Goal: Transaction & Acquisition: Purchase product/service

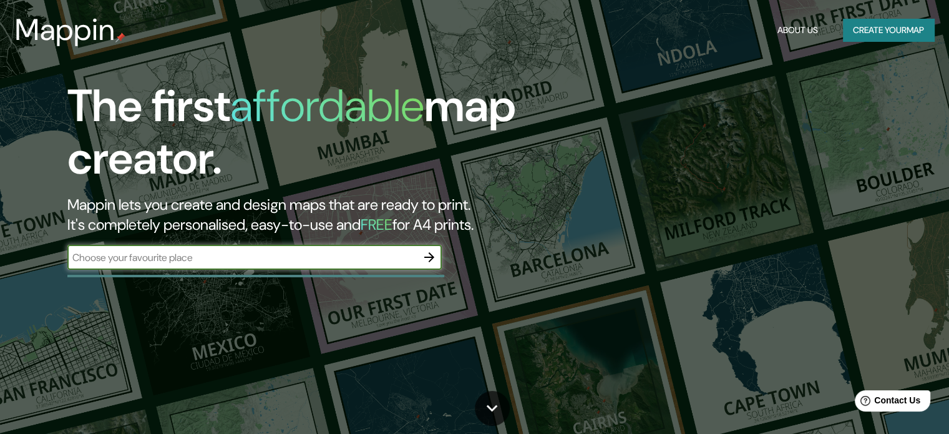
click at [222, 251] on input "text" at bounding box center [241, 257] width 349 height 14
type input "b"
type input "parque patricios"
click at [429, 256] on icon "button" at bounding box center [429, 257] width 10 height 10
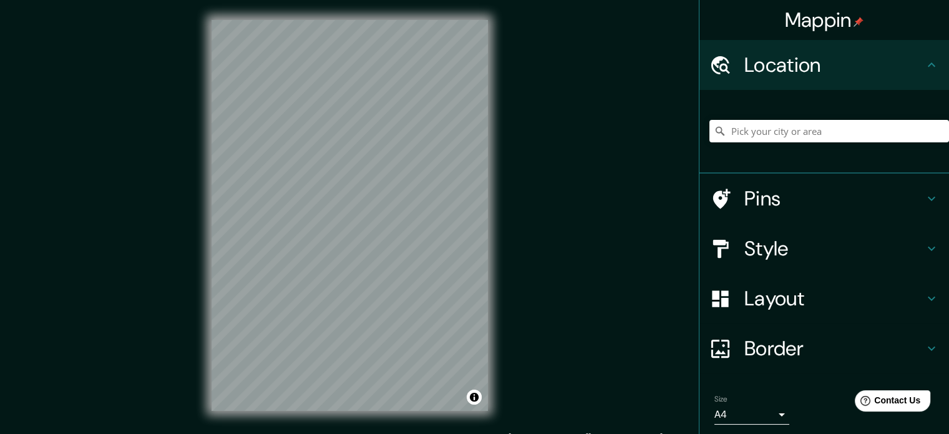
click at [789, 57] on h4 "Location" at bounding box center [834, 64] width 180 height 25
click at [22, 1] on div "Mappin Location Pins Style Layout Border Choose a border. Hint : you can make l…" at bounding box center [474, 225] width 949 height 451
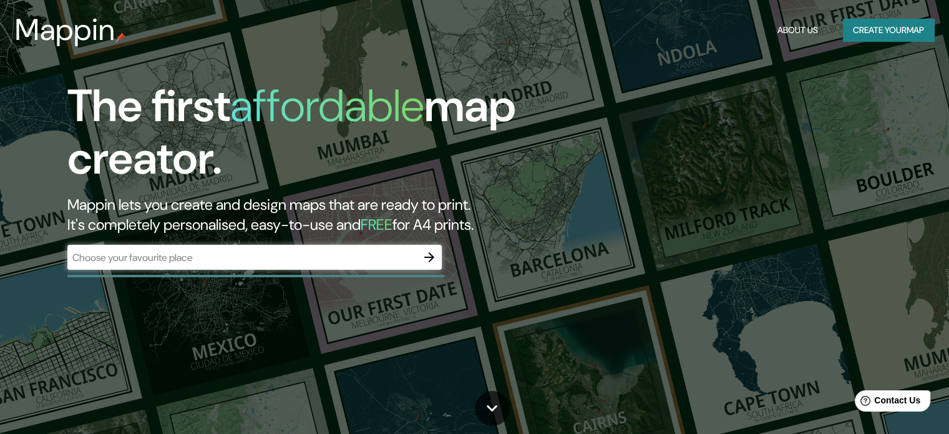
click at [243, 246] on div "​" at bounding box center [254, 257] width 374 height 25
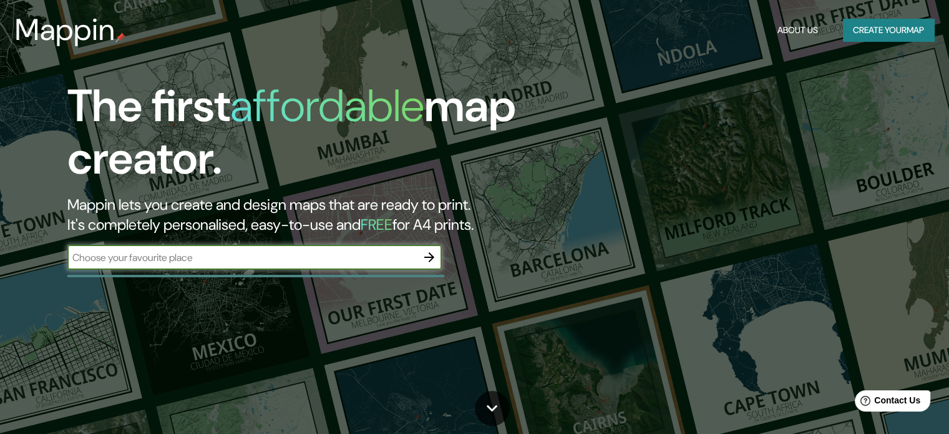
click at [246, 264] on div "​" at bounding box center [254, 257] width 374 height 25
click at [889, 31] on button "Create your map" at bounding box center [888, 30] width 91 height 23
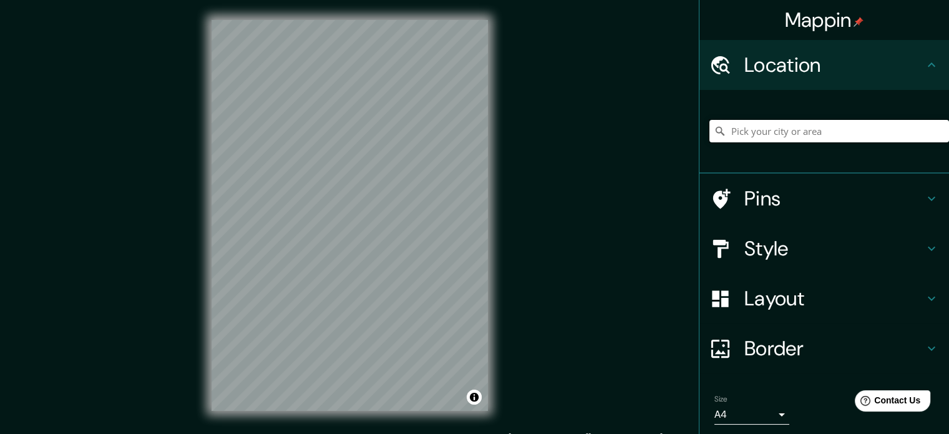
click at [769, 139] on input "Pick your city or area" at bounding box center [829, 131] width 240 height 22
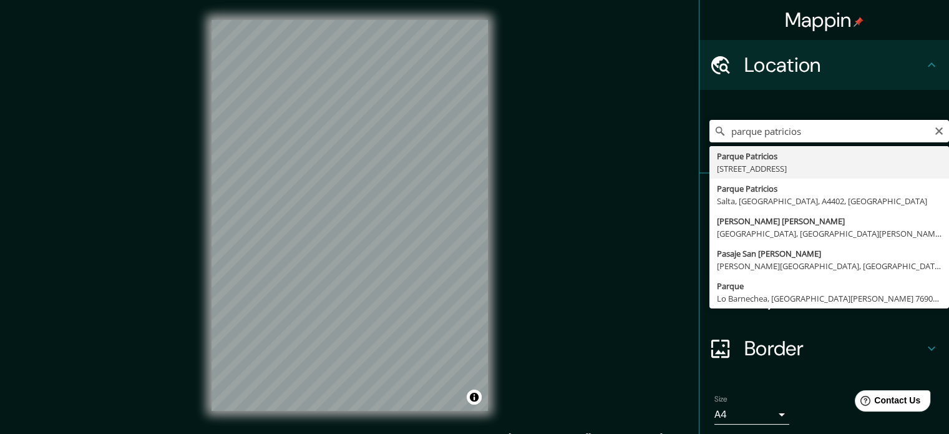
type input "[STREET_ADDRESS]"
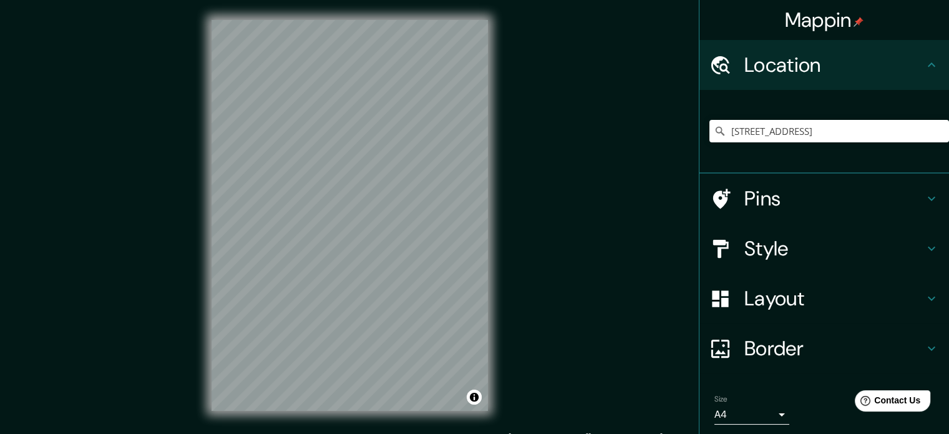
click at [749, 256] on h4 "Style" at bounding box center [834, 248] width 180 height 25
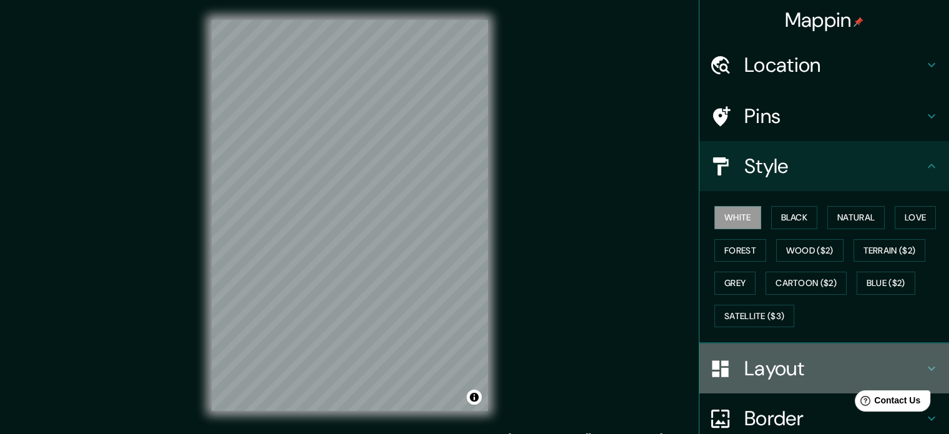
click at [769, 364] on h4 "Layout" at bounding box center [834, 368] width 180 height 25
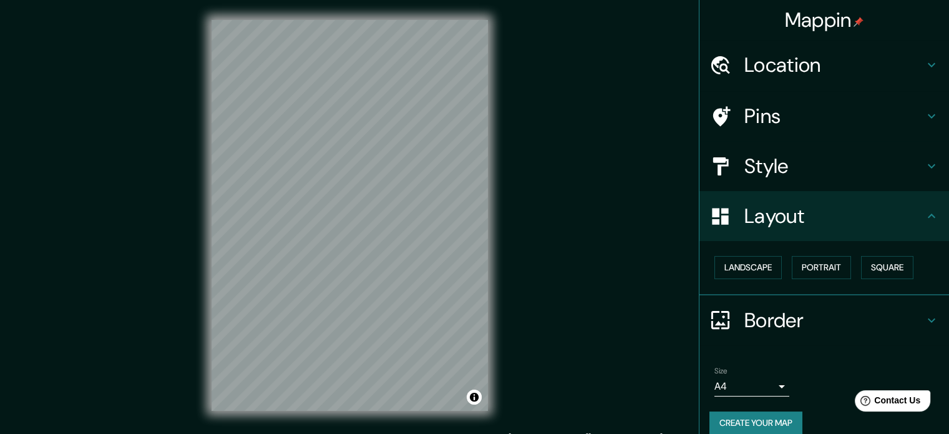
click at [754, 324] on h4 "Border" at bounding box center [834, 320] width 180 height 25
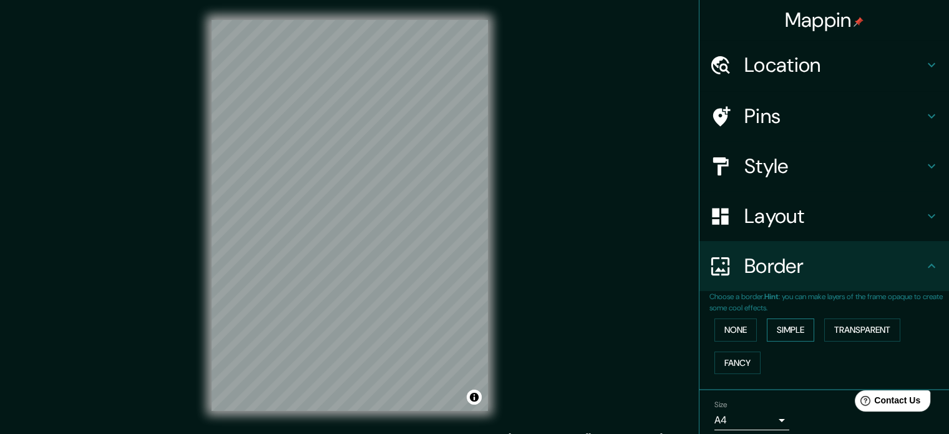
click at [774, 336] on button "Simple" at bounding box center [790, 329] width 47 height 23
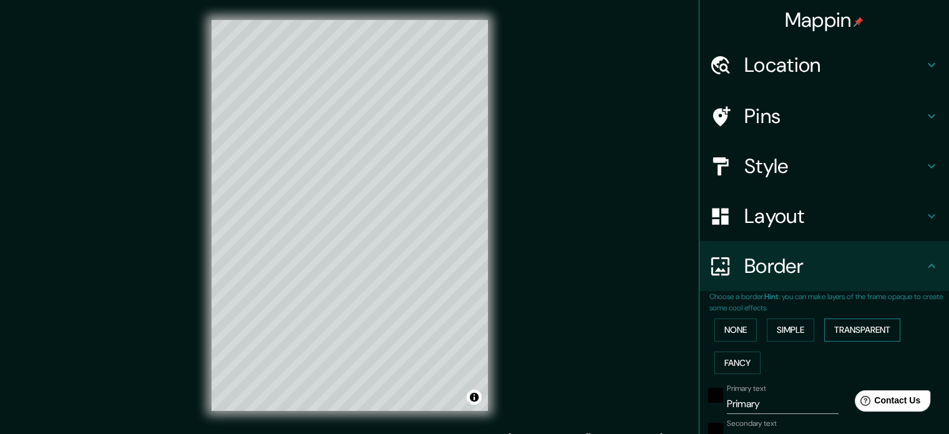
click at [856, 328] on button "Transparent" at bounding box center [862, 329] width 76 height 23
click at [731, 356] on button "Fancy" at bounding box center [737, 362] width 46 height 23
click at [790, 327] on button "Simple" at bounding box center [790, 329] width 47 height 23
click at [844, 338] on button "Transparent" at bounding box center [862, 329] width 76 height 23
click at [789, 324] on button "Simple" at bounding box center [790, 329] width 47 height 23
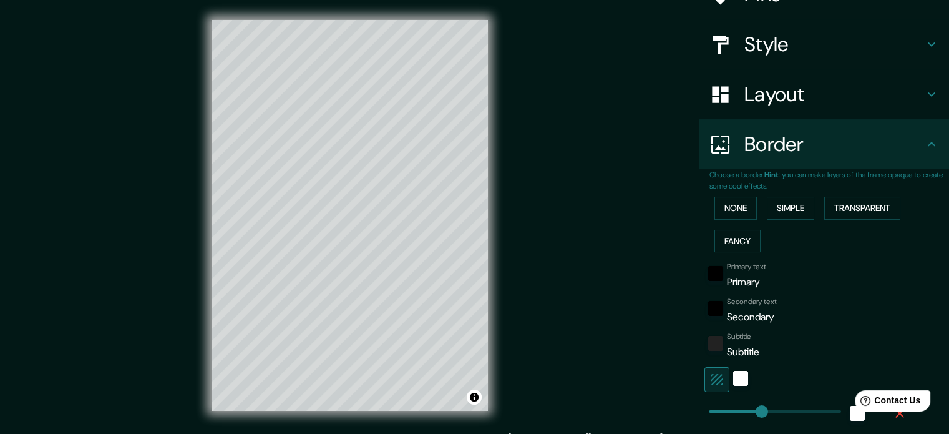
scroll to position [125, 0]
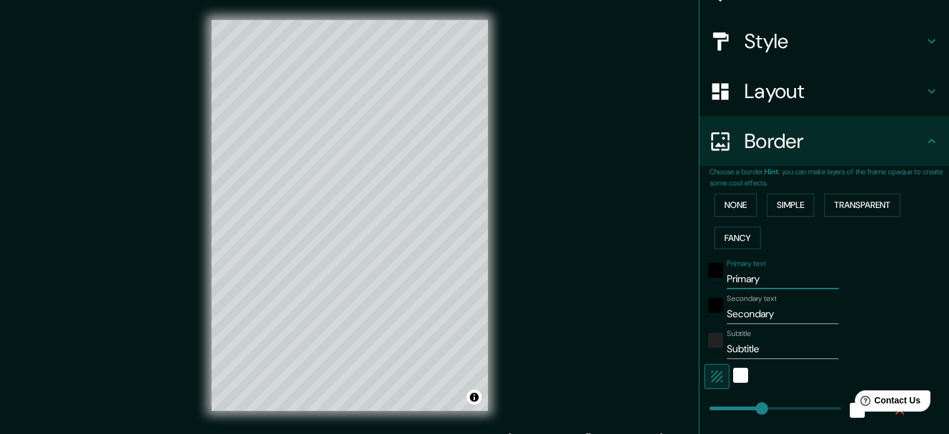
drag, startPoint x: 777, startPoint y: 282, endPoint x: 664, endPoint y: 285, distance: 113.0
click at [664, 285] on div "Mappin Location [GEOGRAPHIC_DATA], [STREET_ADDRESS] Pins Style Layout Border Ch…" at bounding box center [474, 225] width 949 height 451
type input "P"
type input "177"
type input "35"
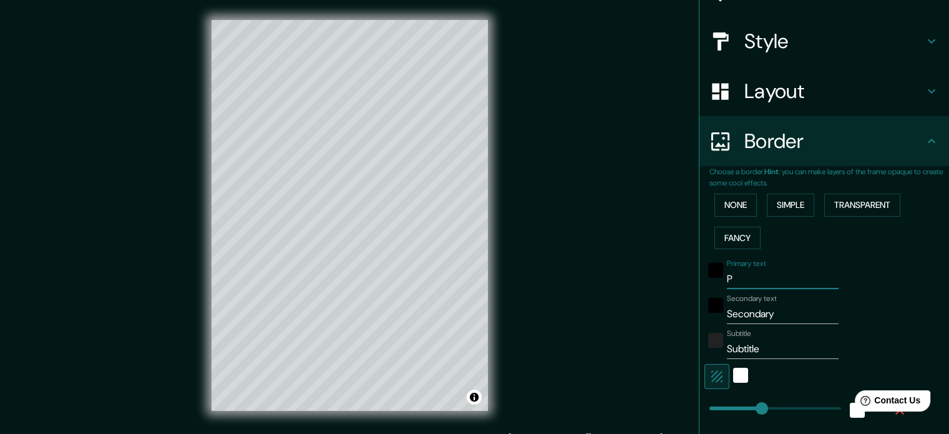
type input "PA"
type input "177"
type input "35"
type input "PAR"
type input "177"
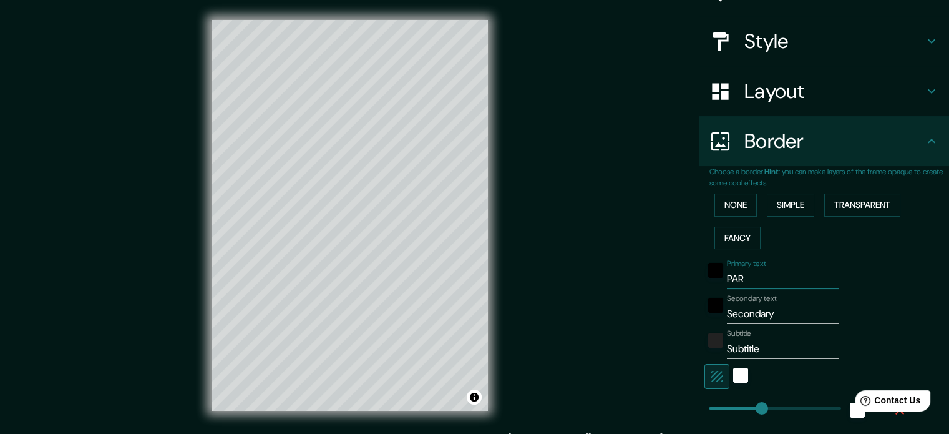
type input "35"
type input "PARQ"
type input "177"
type input "35"
type input "PARQUE"
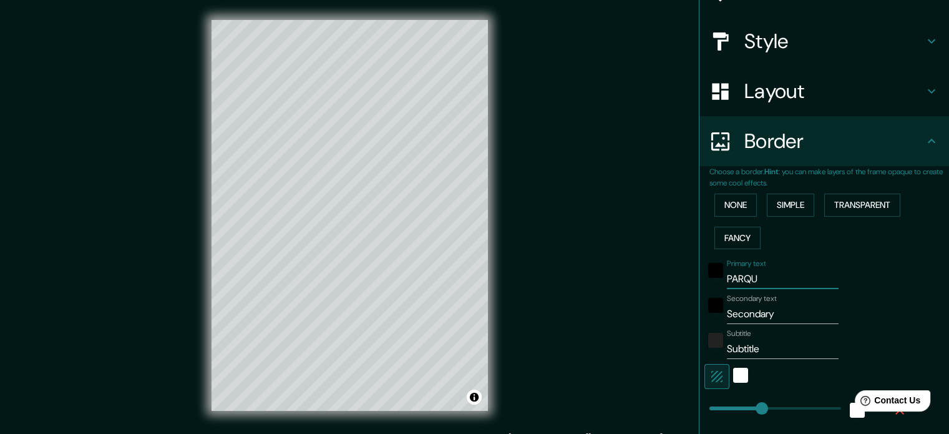
type input "177"
type input "35"
type input "PARQUE"
type input "177"
type input "35"
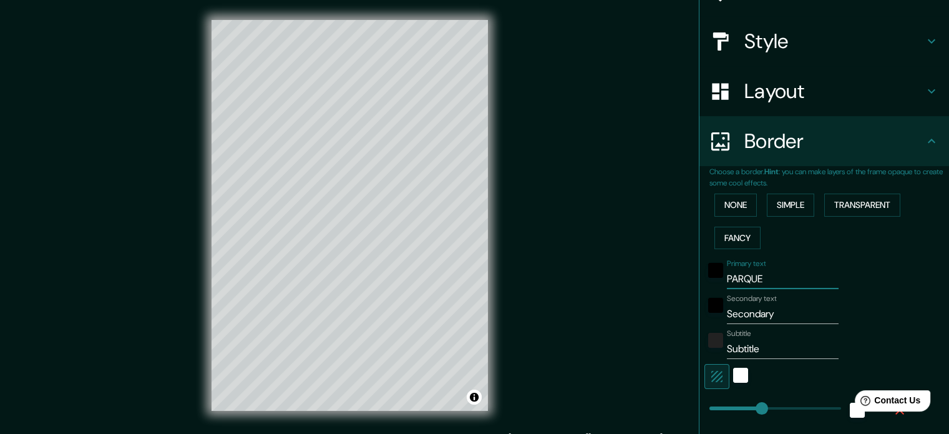
type input "PARQUE"
type input "177"
type input "35"
type input "PARQU"
type input "177"
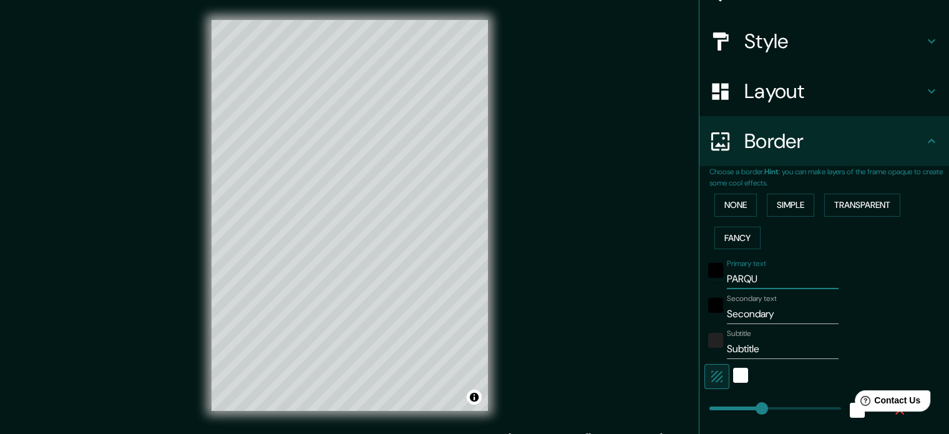
type input "35"
type input "PARQ"
type input "177"
type input "35"
type input "PAR"
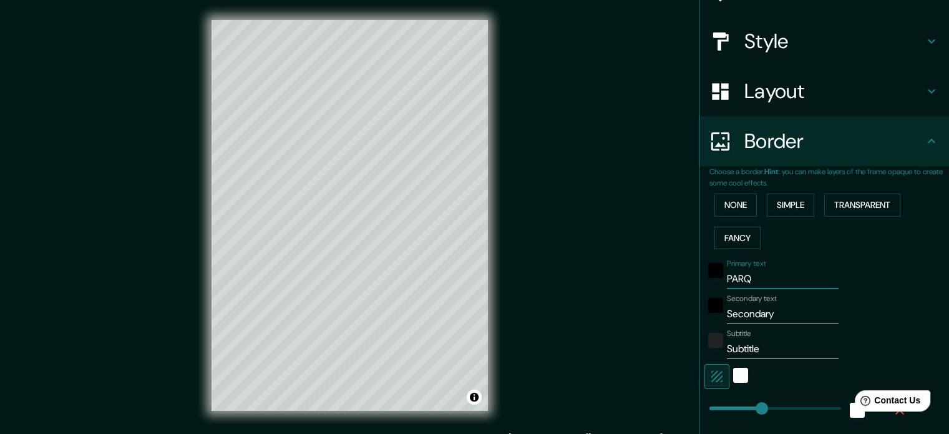
type input "177"
type input "35"
type input "PA"
type input "177"
type input "35"
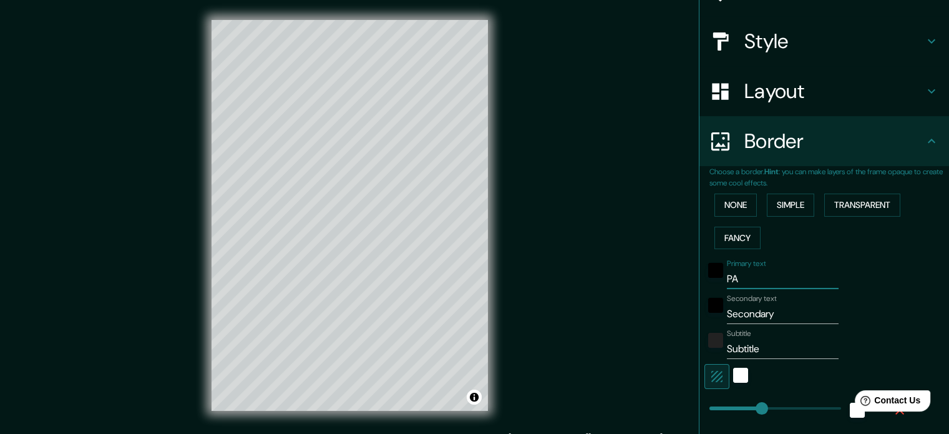
type input "P"
type input "177"
type input "35"
type input "177"
type input "35"
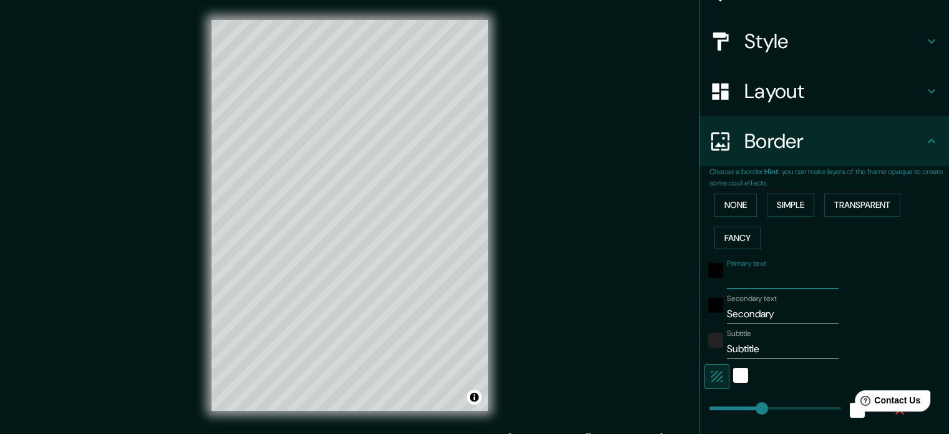
type input "C"
type input "177"
type input "35"
type input "CL"
type input "177"
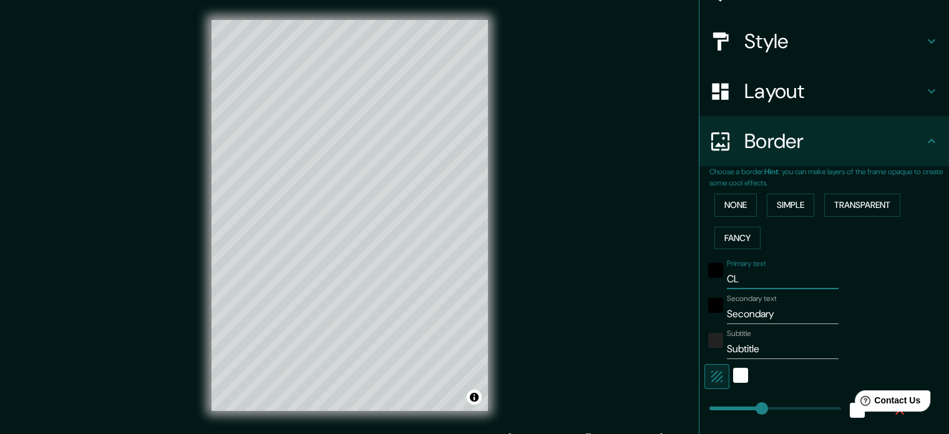
type input "35"
type input "CLUB"
type input "177"
type input "35"
type input "CLUB"
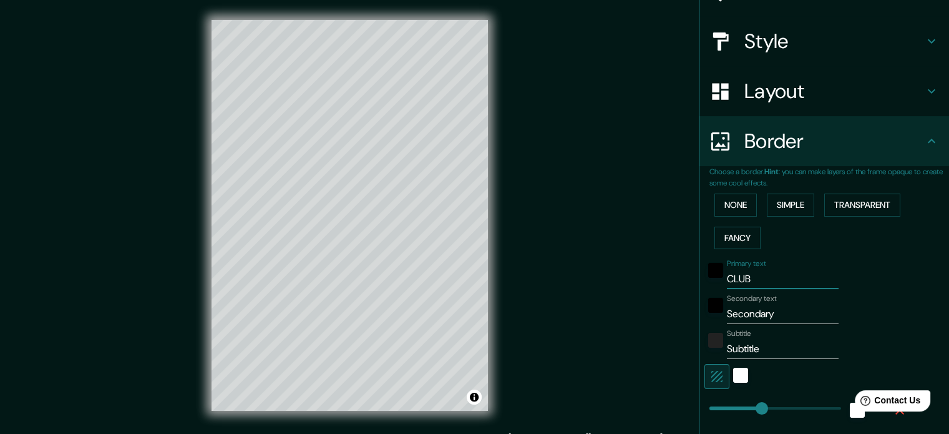
type input "177"
type input "35"
type input "CLUB A"
type input "177"
type input "35"
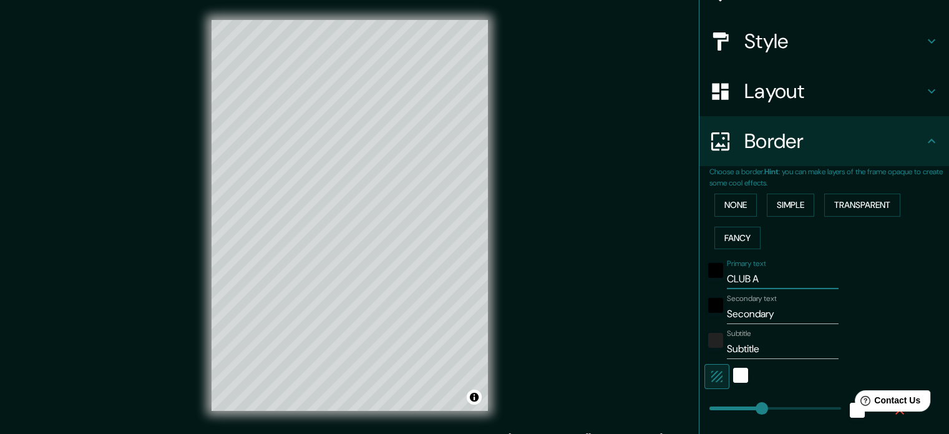
type input "CLUB AT"
type input "177"
type input "35"
type input "CLUB A"
type input "177"
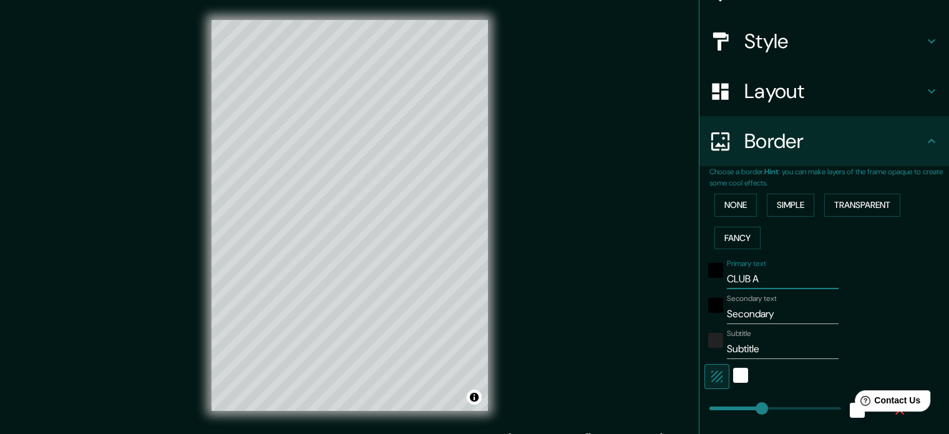
type input "35"
type input "CLUB"
type input "177"
type input "35"
type input "CLUB A"
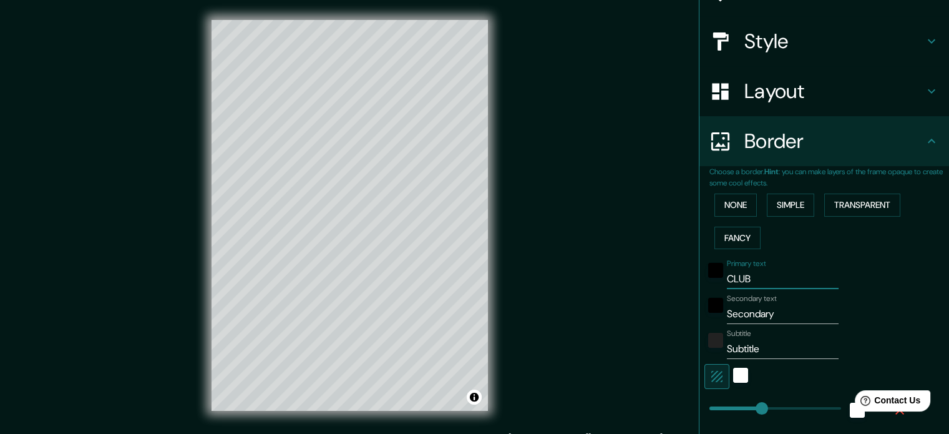
type input "177"
type input "35"
type input "CLUB AT"
type input "177"
type input "35"
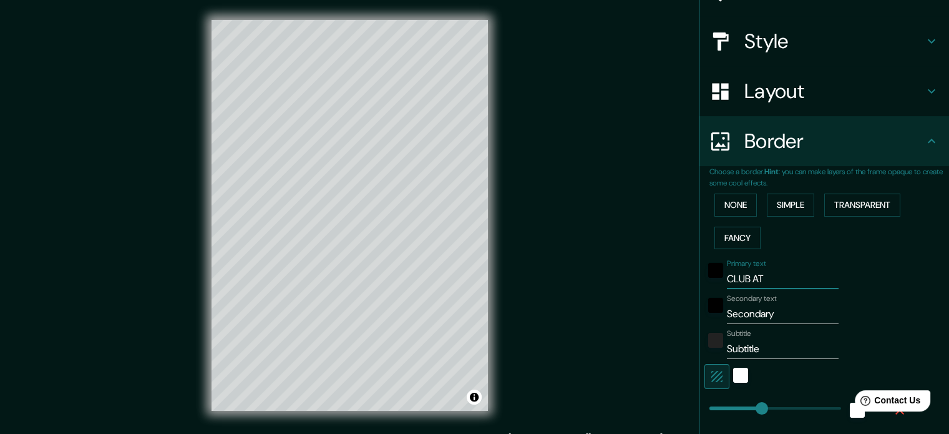
type input "CLUB ATE"
type input "177"
type input "35"
type input "CLUB ATET"
type input "177"
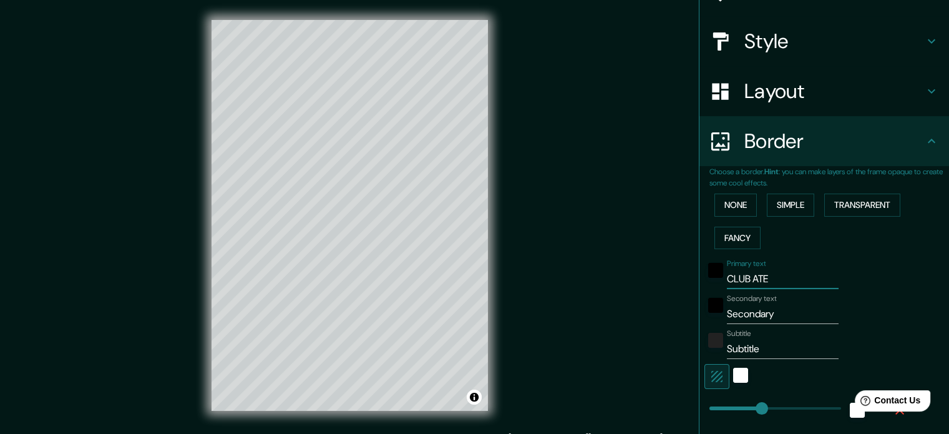
type input "35"
type input "CLUB ATETI"
type input "177"
type input "35"
type input "CLUB [DEMOGRAPHIC_DATA]"
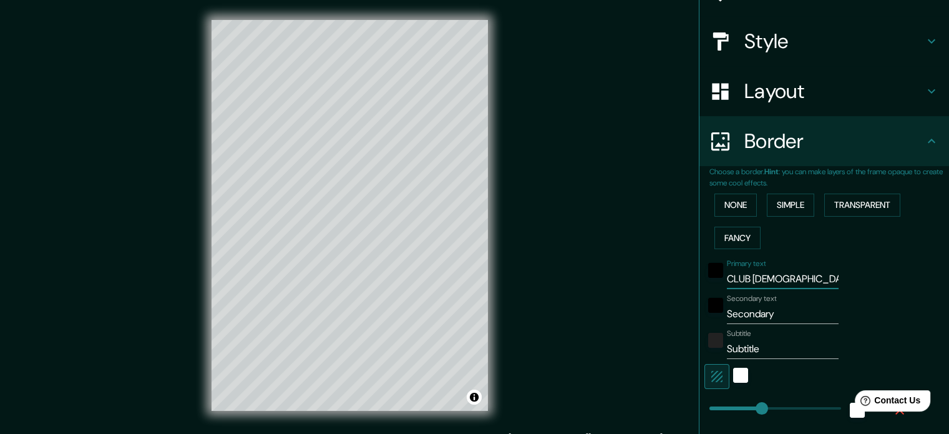
type input "177"
type input "35"
type input "CLUB [DEMOGRAPHIC_DATA]"
type input "177"
type input "35"
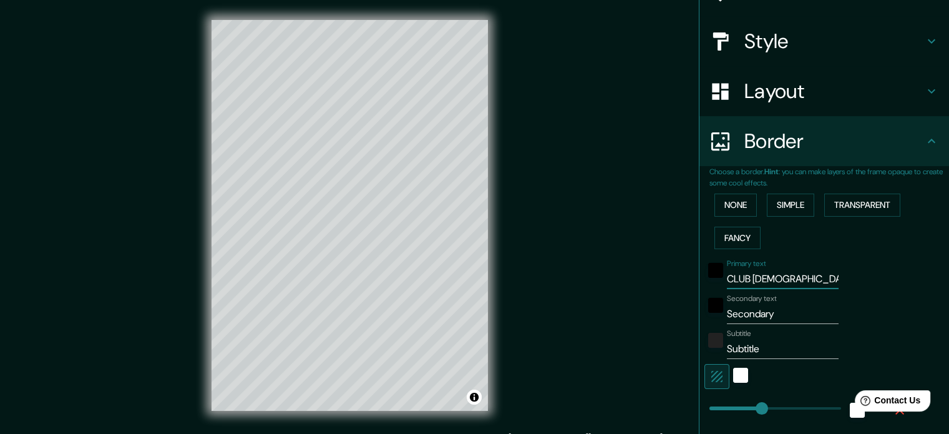
type input "CLUB [DEMOGRAPHIC_DATA]"
type input "177"
type input "35"
type input "CLUB ATETIC"
type input "177"
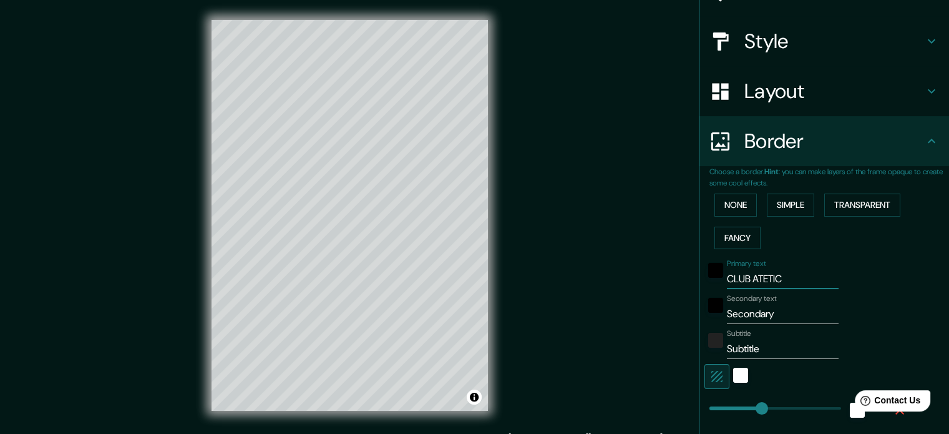
type input "35"
type input "CLUB ATETI"
type input "177"
type input "35"
type input "CLUB ATET"
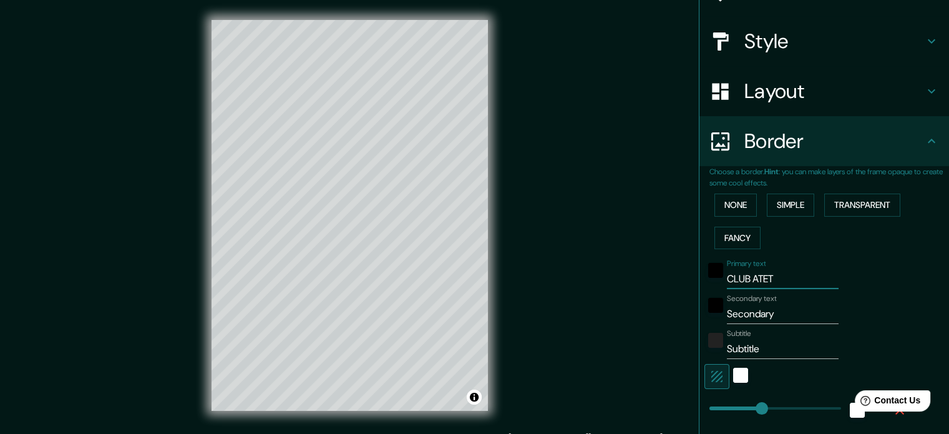
type input "177"
type input "35"
type input "CLUB ATE"
type input "177"
type input "35"
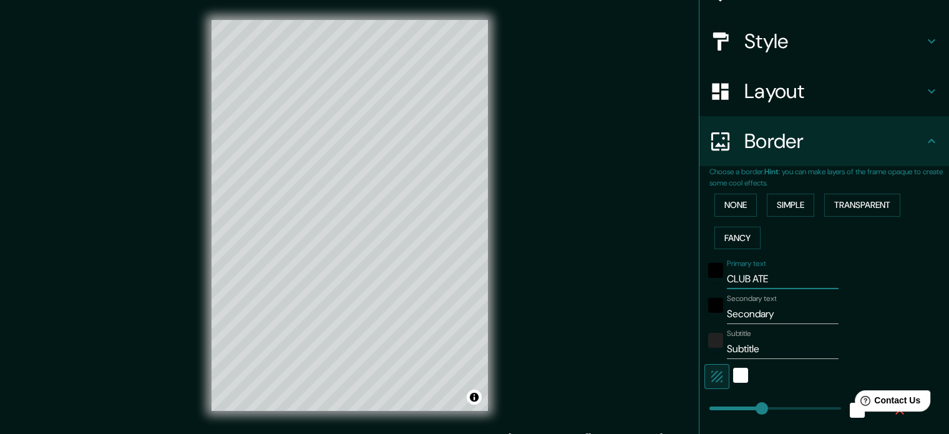
type input "CLUB AT"
type input "177"
type input "35"
type input "CLUB ATE"
type input "177"
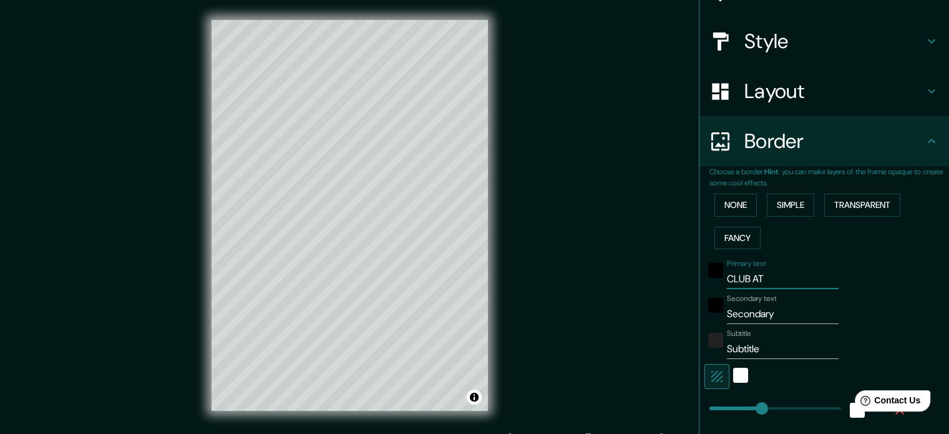
type input "35"
type input "CLUB AT"
type input "177"
type input "35"
type input "CLUB ATLE"
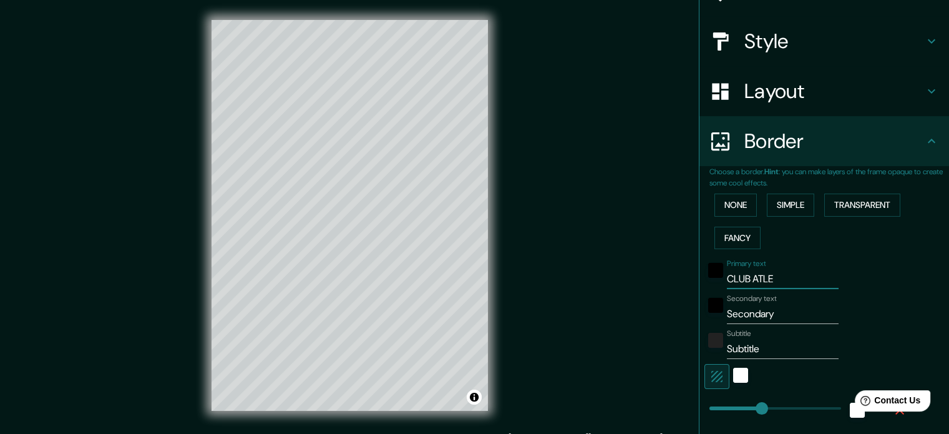
type input "177"
type input "35"
type input "CLUB ATLETI"
type input "177"
type input "35"
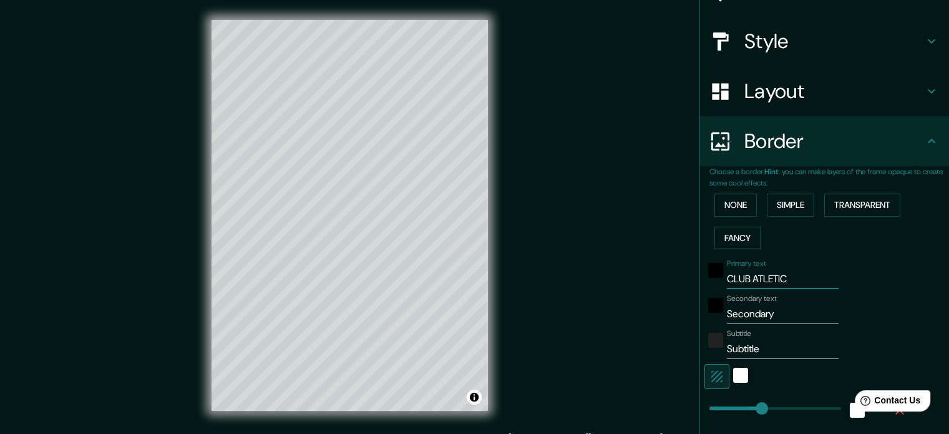
type input "CLUB ATLETICO"
type input "177"
type input "35"
type input "CLUB ATLETIC"
type input "177"
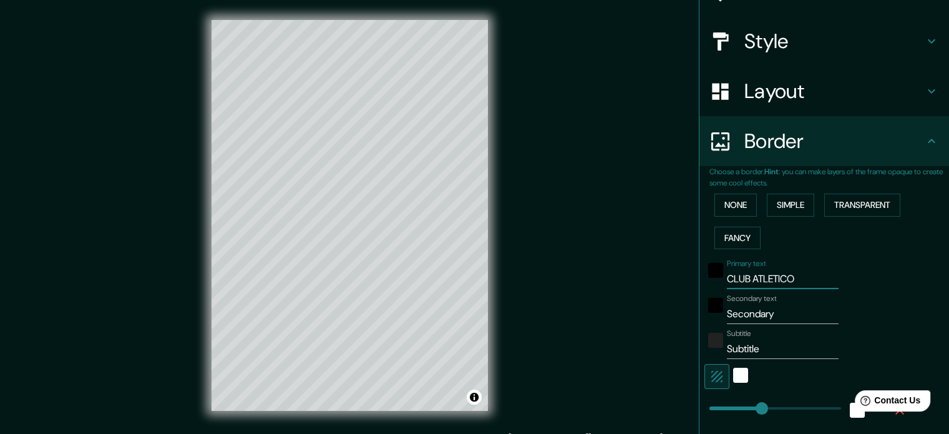
type input "35"
type input "C"
type input "177"
type input "35"
type input "H"
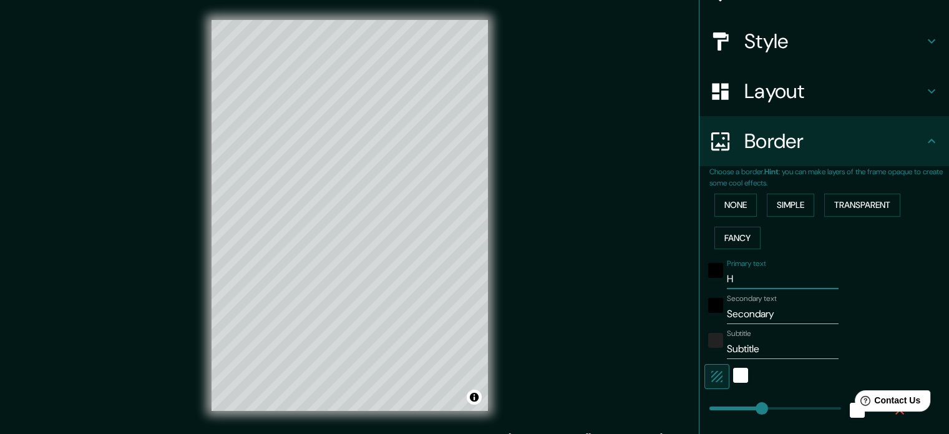
type input "177"
type input "35"
type input "HURA"
type input "177"
type input "35"
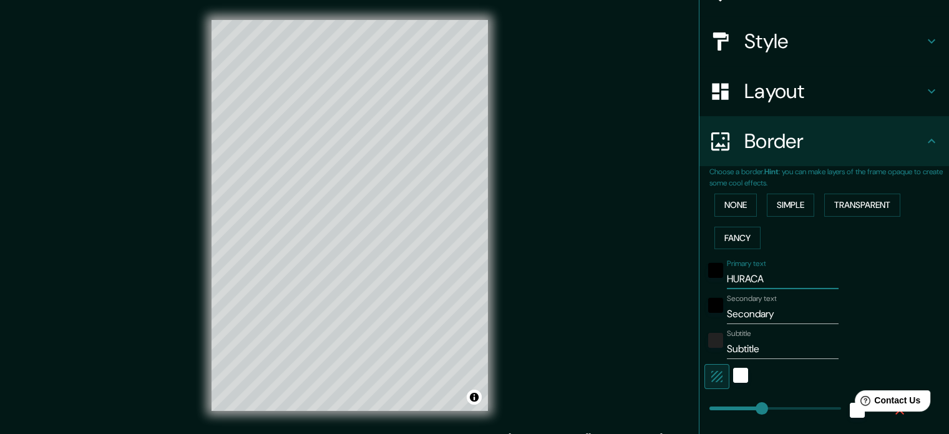
type input "HURACAN"
type input "177"
type input "35"
type input "HURACA"
type input "177"
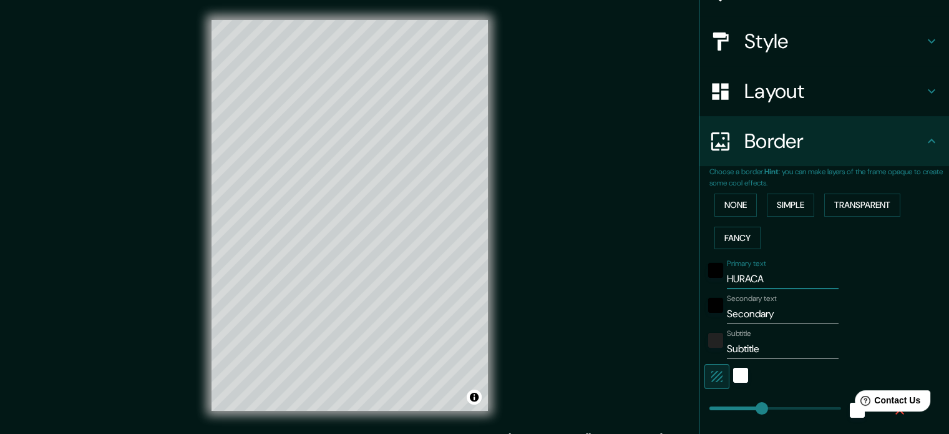
type input "35"
type input "HURAC"
type input "177"
type input "35"
type input "HURA"
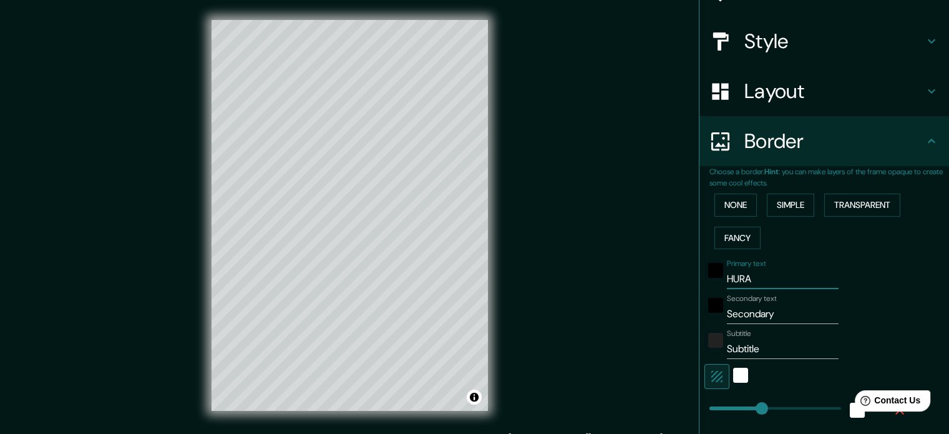
type input "177"
type input "35"
type input "HURAÁ"
type input "177"
type input "35"
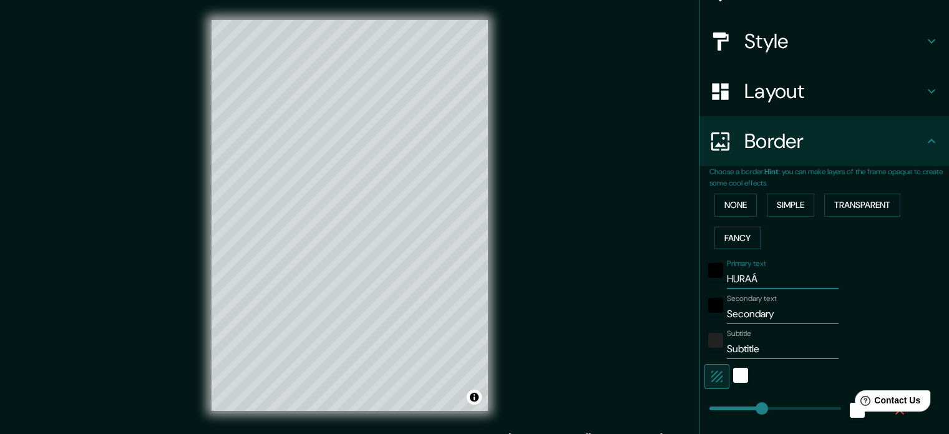
type input "HURAÁN"
type input "177"
type input "35"
type input "HURAÁ"
type input "177"
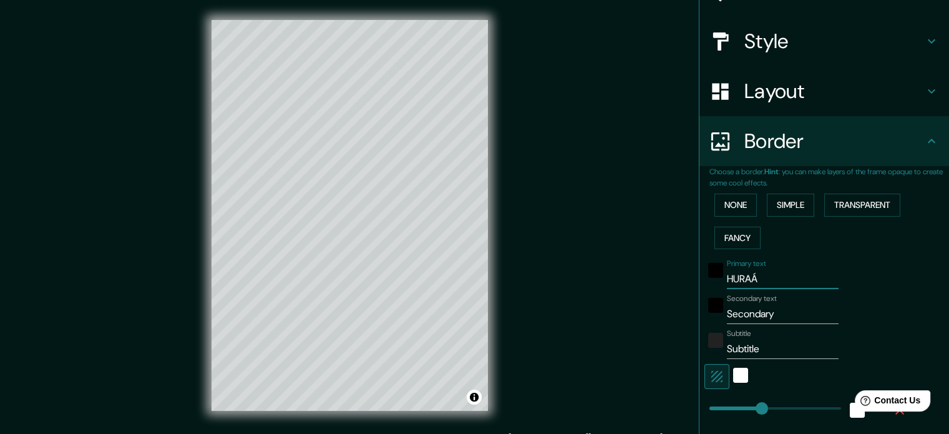
type input "35"
type input "HURA"
type input "177"
type input "35"
type input "HURAC"
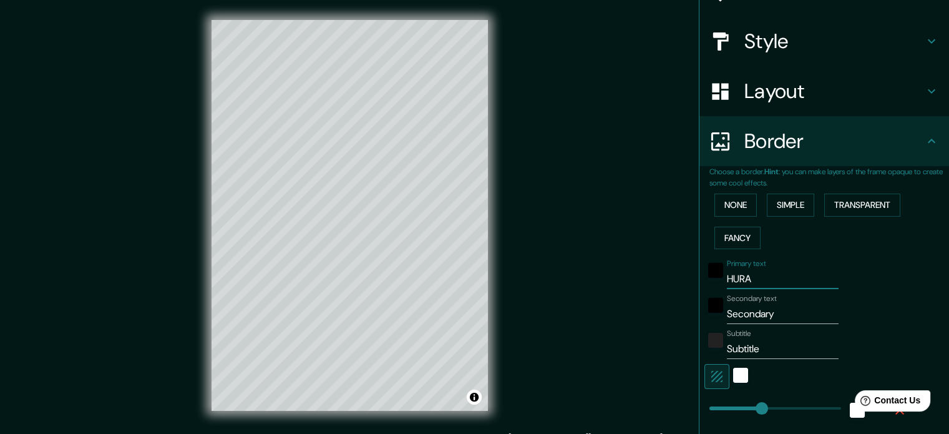
type input "177"
type input "35"
type input "HURACÁ"
type input "177"
type input "35"
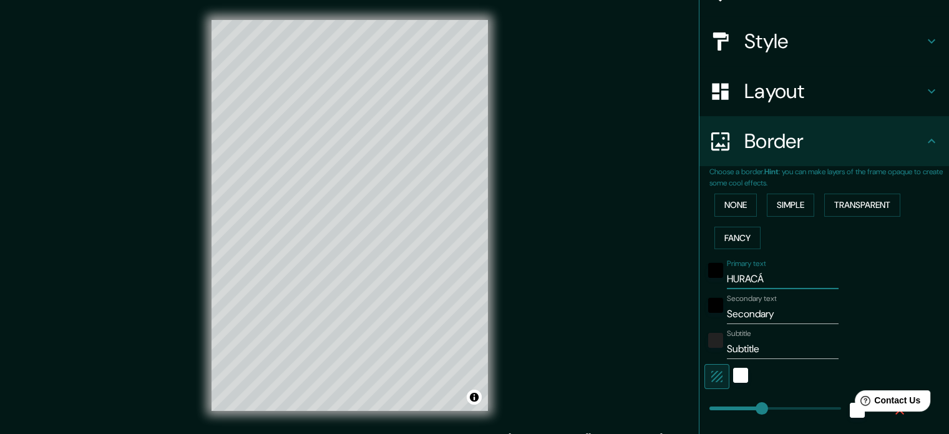
type input "HURACÁN"
type input "177"
type input "35"
type input "HURACÁN"
drag, startPoint x: 796, startPoint y: 305, endPoint x: 709, endPoint y: 306, distance: 86.7
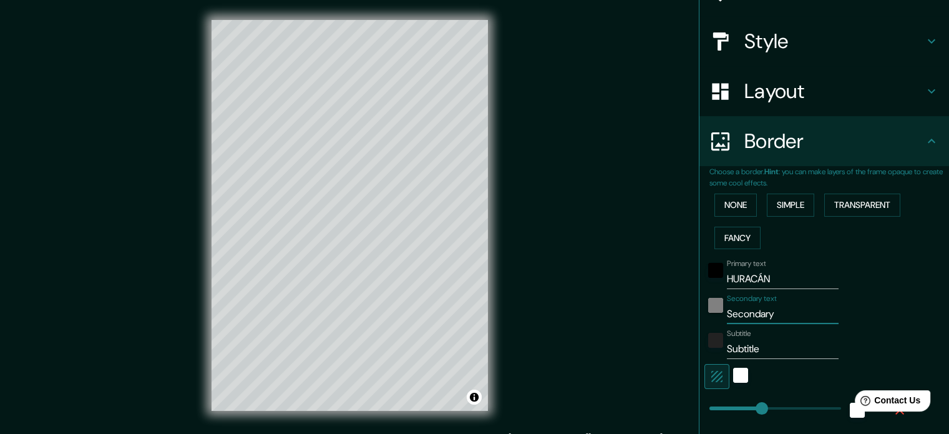
click at [709, 306] on div "Secondary text Secondary" at bounding box center [806, 309] width 205 height 30
type input "35"
type input "PA"
type input "177"
type input "35"
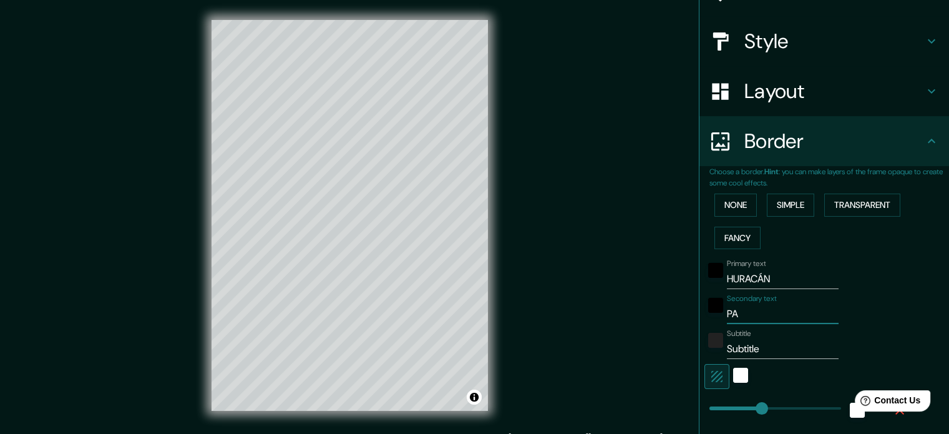
type input "PAR"
type input "177"
type input "35"
type input "PARQ"
type input "177"
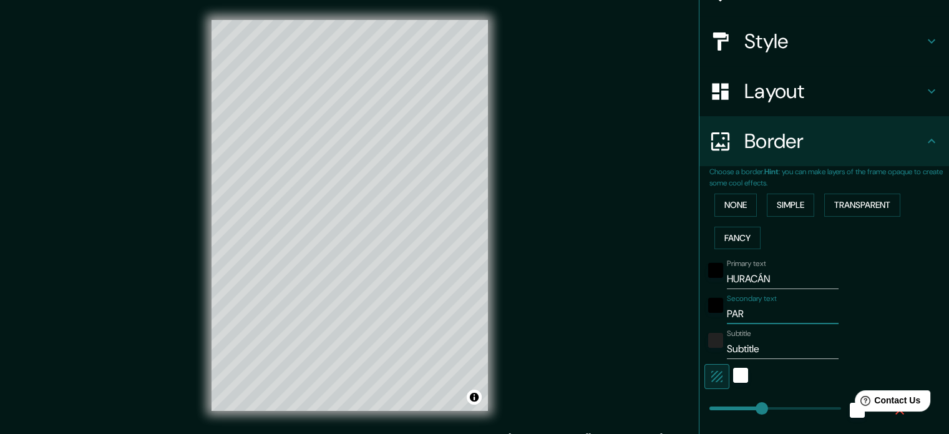
type input "35"
type input "PARQUE"
type input "177"
type input "35"
type input "PARQUE"
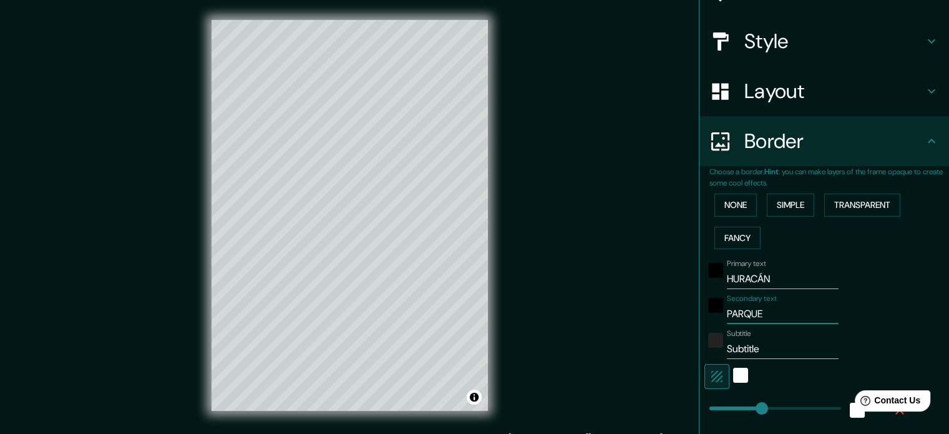
type input "177"
type input "35"
type input "PARQUE"
type input "177"
type input "35"
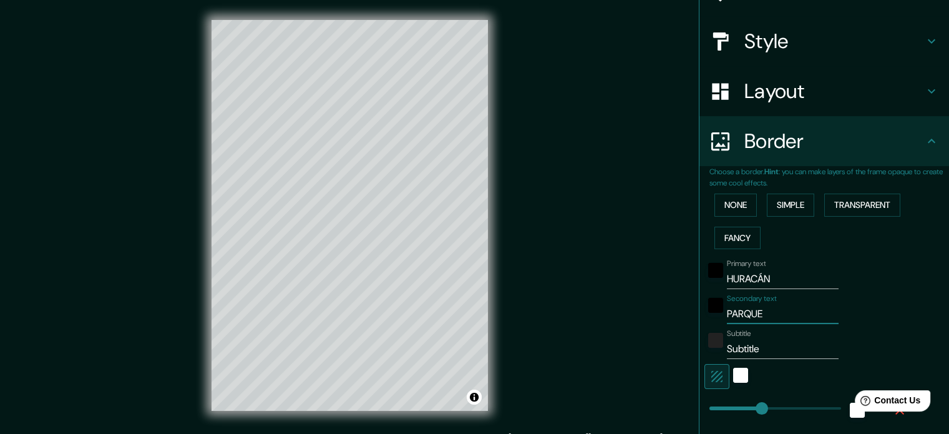
type input "PARQU"
type input "177"
type input "35"
type input "PARQ"
type input "177"
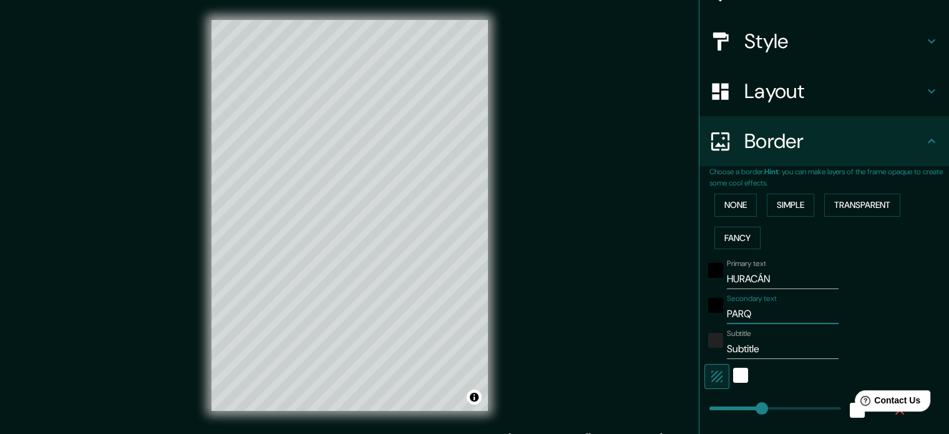
type input "35"
type input "PAR"
type input "177"
type input "35"
type input "PA"
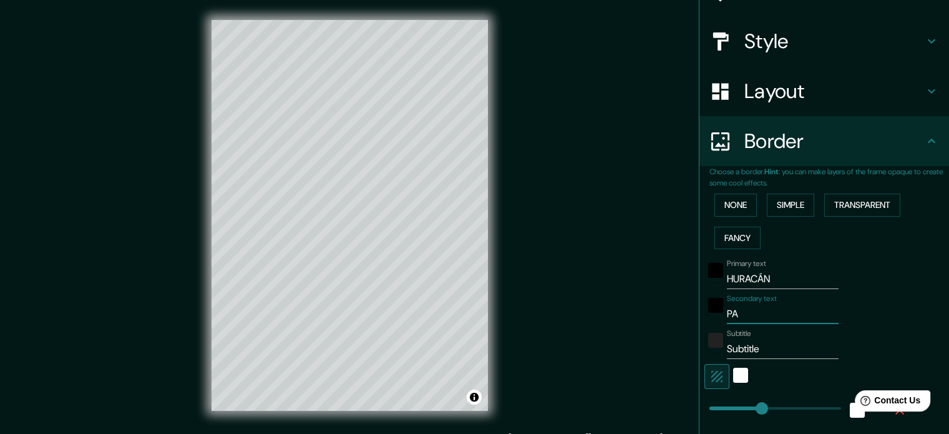
type input "177"
type input "35"
type input "P"
type input "177"
type input "35"
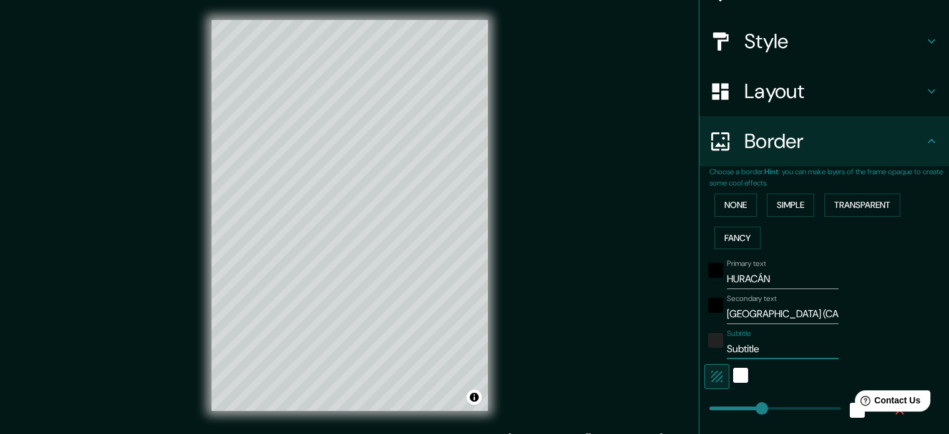
drag, startPoint x: 743, startPoint y: 344, endPoint x: 692, endPoint y: 334, distance: 51.6
click at [699, 334] on div "Choose a border. Hint : you can make layers of the frame opaque to create some …" at bounding box center [824, 329] width 250 height 327
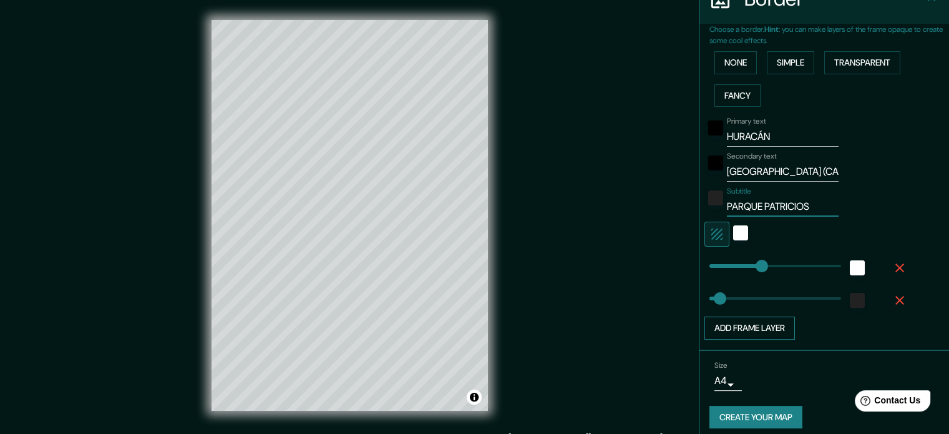
scroll to position [275, 0]
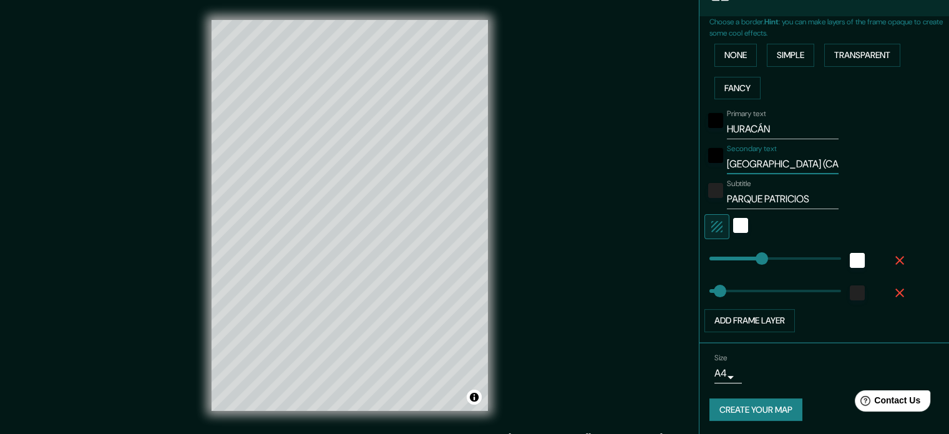
drag, startPoint x: 789, startPoint y: 158, endPoint x: 863, endPoint y: 158, distance: 73.6
click at [863, 158] on div "Secondary text [GEOGRAPHIC_DATA] (CABA)" at bounding box center [806, 159] width 205 height 30
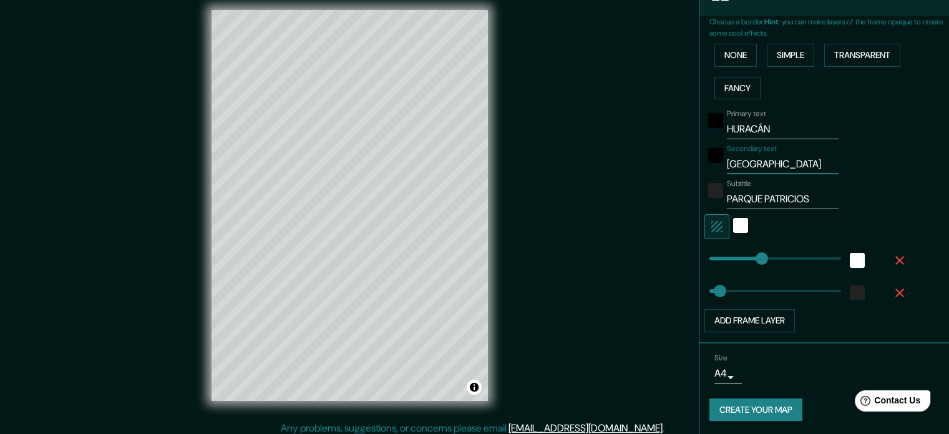
scroll to position [16, 0]
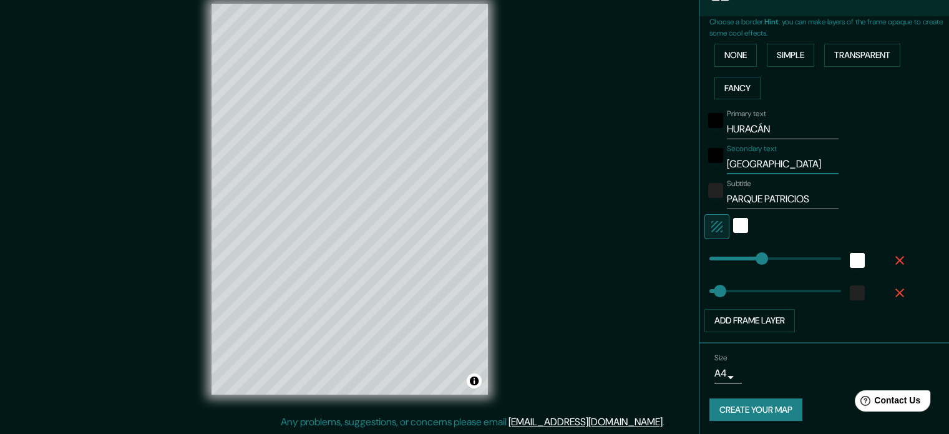
click at [721, 373] on body "Mappin Location [GEOGRAPHIC_DATA], [STREET_ADDRESS] Pins Style Layout Border Ch…" at bounding box center [474, 201] width 949 height 434
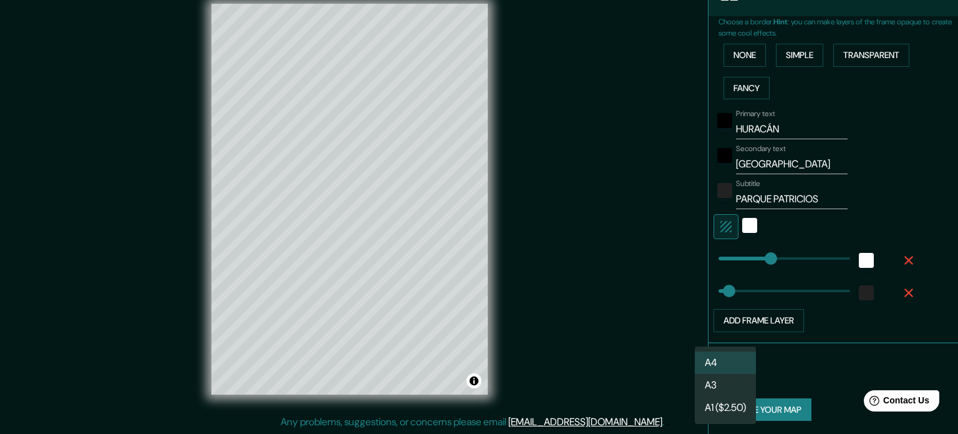
click at [821, 369] on div at bounding box center [479, 217] width 958 height 434
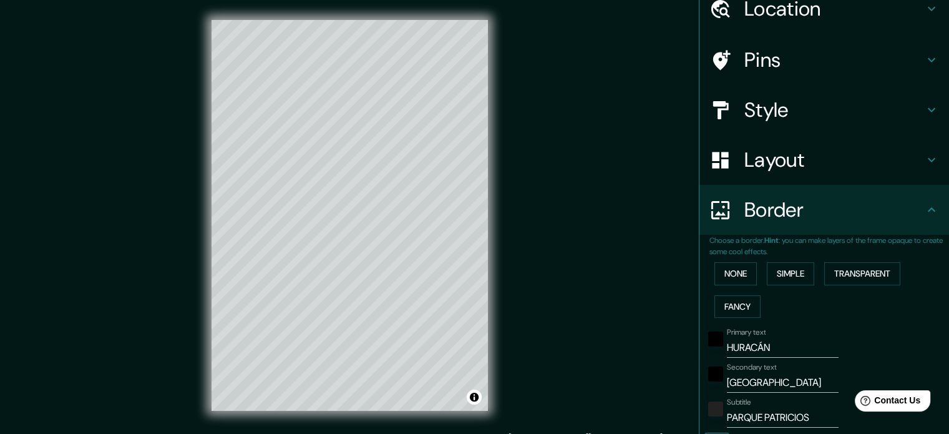
scroll to position [275, 0]
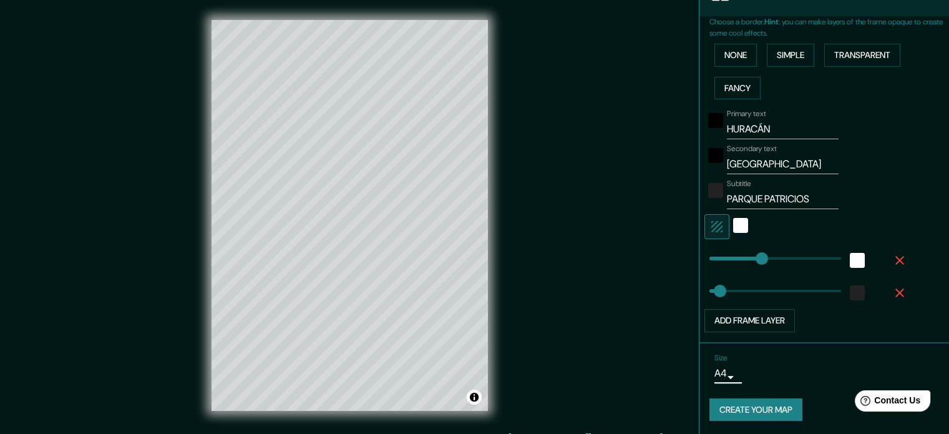
click at [756, 409] on button "Create your map" at bounding box center [755, 409] width 93 height 23
click at [728, 406] on button "Create your map" at bounding box center [755, 409] width 93 height 23
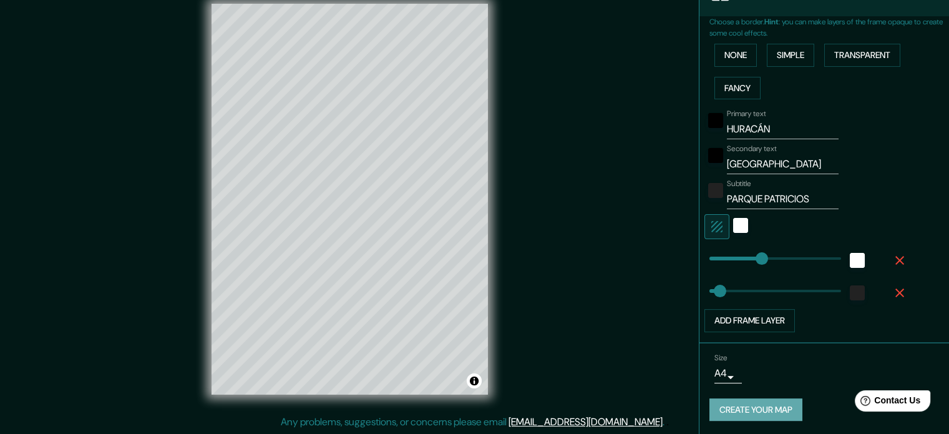
click at [720, 411] on button "Create your map" at bounding box center [755, 409] width 93 height 23
click at [761, 417] on button "Create your map" at bounding box center [755, 409] width 93 height 23
drag, startPoint x: 746, startPoint y: 406, endPoint x: 736, endPoint y: 363, distance: 44.7
click at [745, 406] on div "Create your map" at bounding box center [824, 409] width 230 height 23
click at [733, 402] on div "Create your map" at bounding box center [824, 409] width 230 height 23
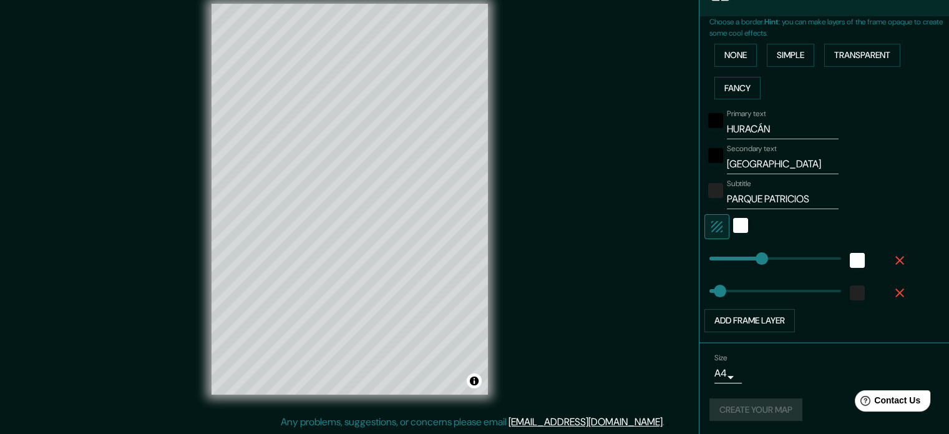
click at [761, 400] on div "Create your map" at bounding box center [824, 409] width 230 height 23
click at [756, 401] on div "Create your map" at bounding box center [824, 409] width 230 height 23
click at [755, 401] on div "Create your map" at bounding box center [824, 409] width 230 height 23
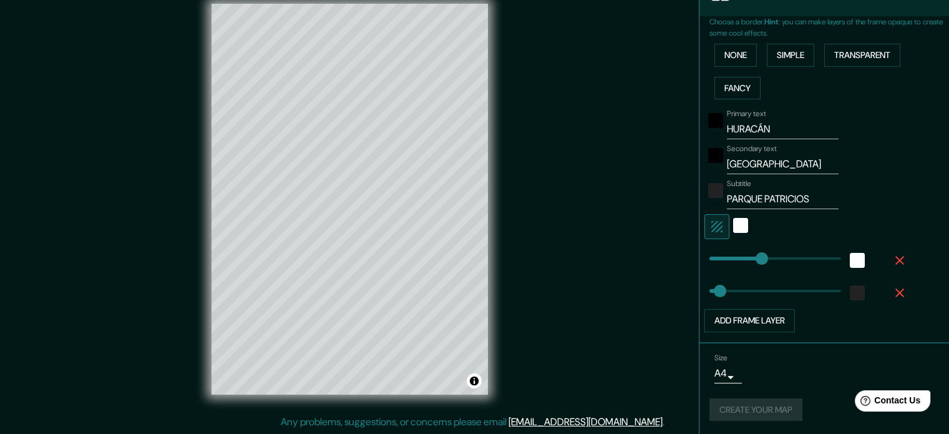
click at [756, 401] on div "Create your map" at bounding box center [824, 409] width 230 height 23
drag, startPoint x: 756, startPoint y: 401, endPoint x: 733, endPoint y: 407, distance: 23.9
click at [758, 401] on div "Create your map" at bounding box center [824, 409] width 230 height 23
click at [749, 424] on div "Size A4 single Create your map" at bounding box center [824, 389] width 230 height 83
click at [749, 414] on div "Create your map" at bounding box center [824, 409] width 230 height 23
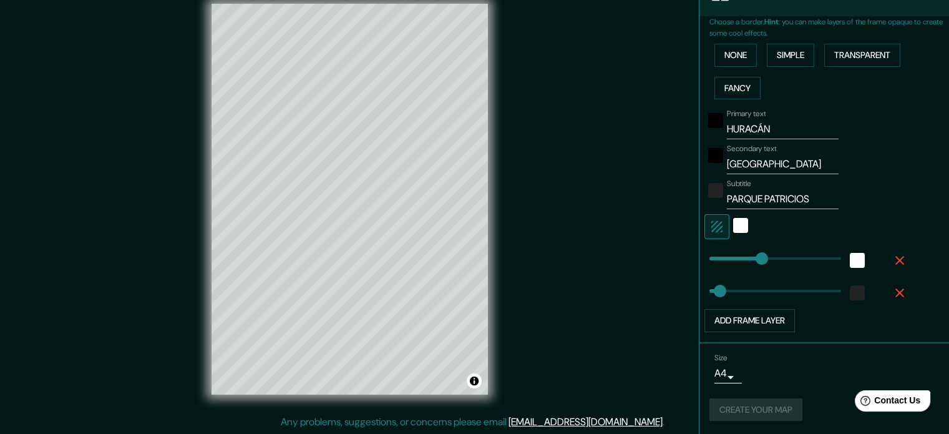
click at [743, 401] on div "Create your map" at bounding box center [824, 409] width 230 height 23
click at [743, 406] on div "Create your map" at bounding box center [824, 409] width 230 height 23
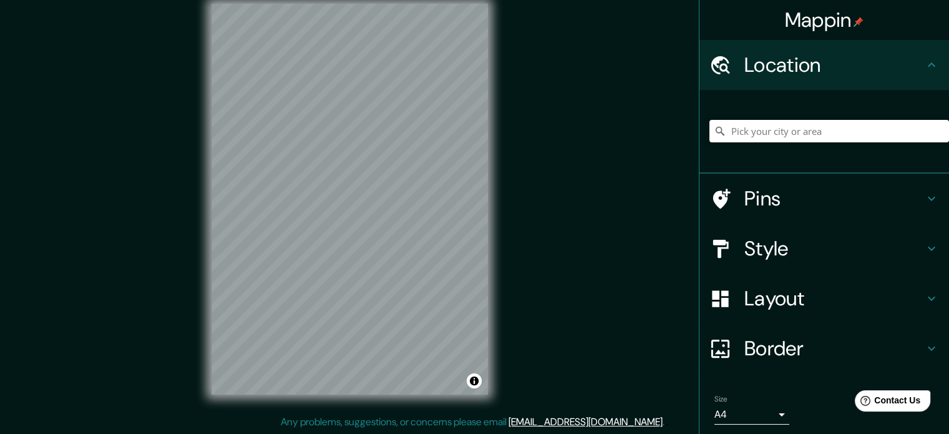
click at [745, 251] on h4 "Style" at bounding box center [834, 248] width 180 height 25
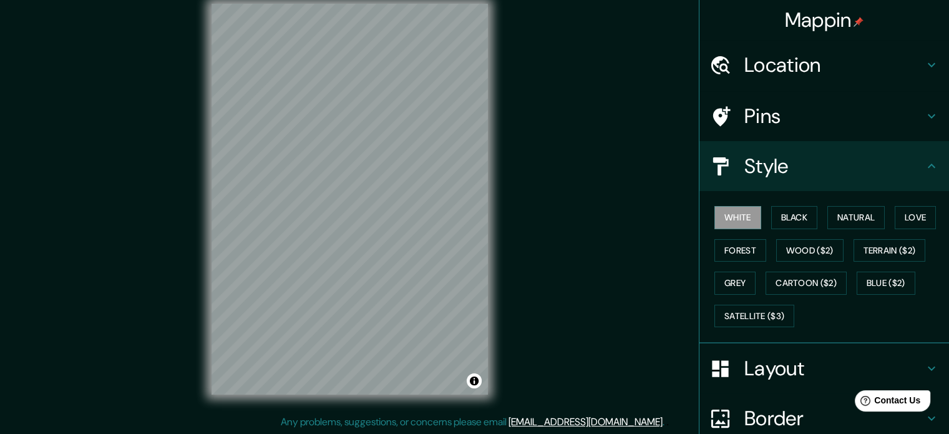
click at [777, 175] on h4 "Style" at bounding box center [834, 166] width 180 height 25
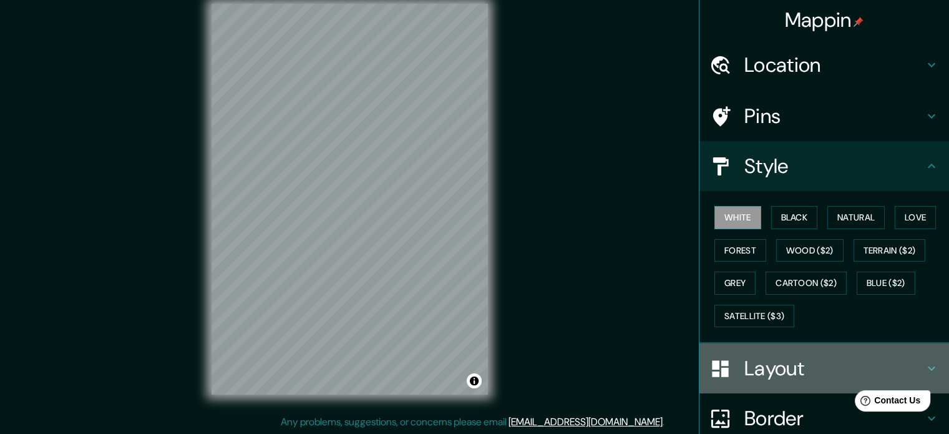
drag, startPoint x: 796, startPoint y: 372, endPoint x: 780, endPoint y: 365, distance: 17.6
click at [796, 372] on h4 "Layout" at bounding box center [834, 368] width 180 height 25
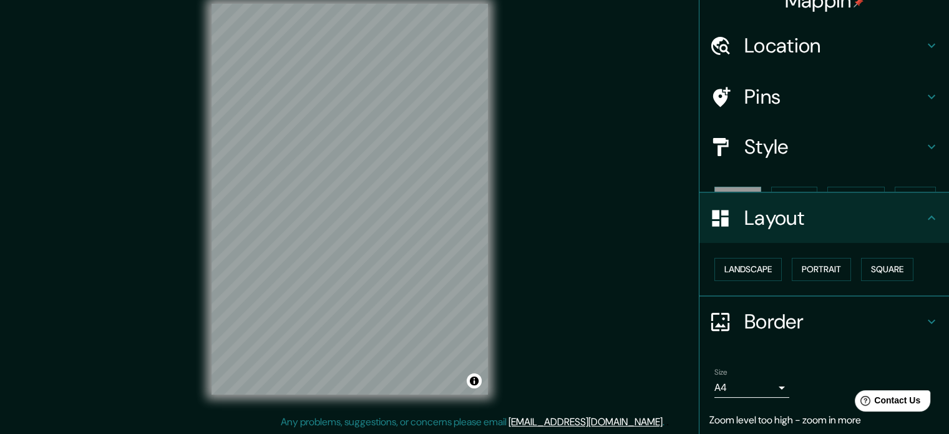
scroll to position [39, 0]
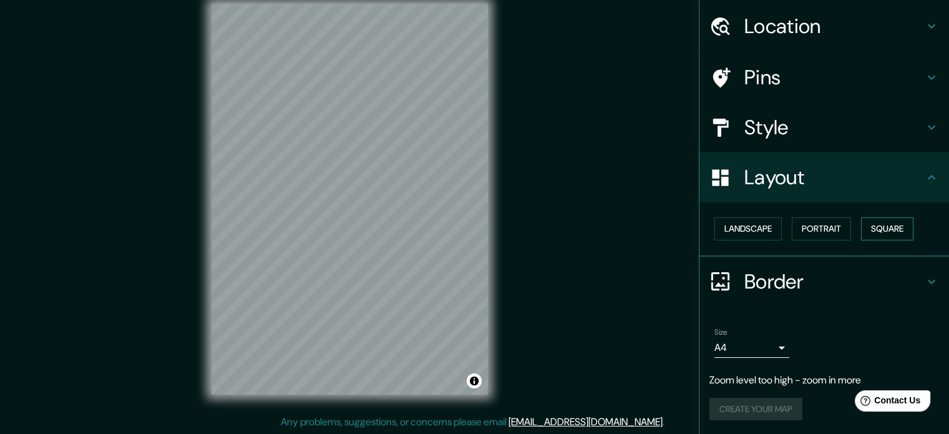
click at [867, 229] on button "Square" at bounding box center [887, 228] width 52 height 23
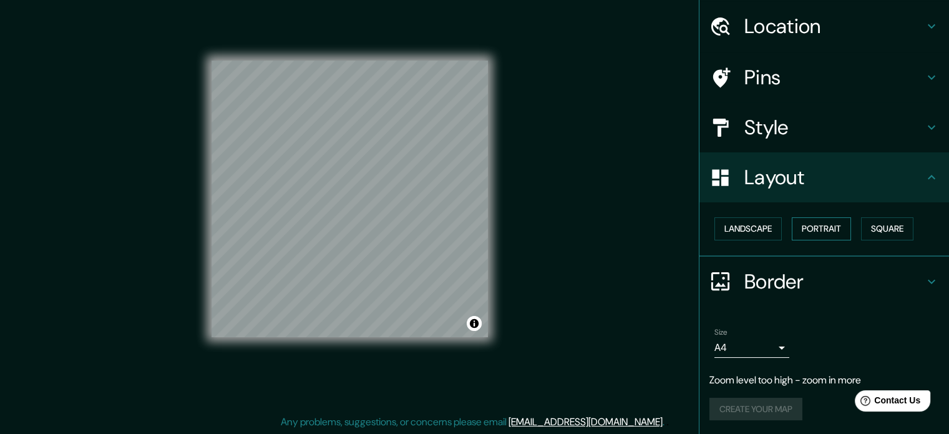
click at [821, 229] on button "Portrait" at bounding box center [821, 228] width 59 height 23
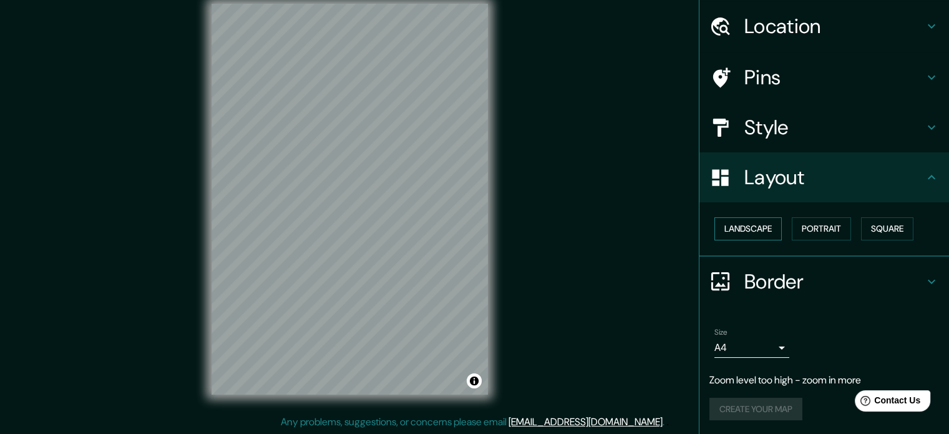
click at [750, 224] on button "Landscape" at bounding box center [747, 228] width 67 height 23
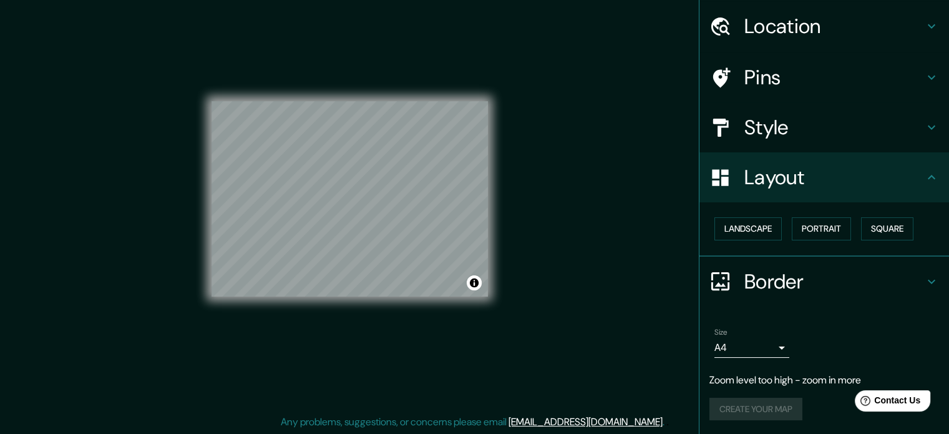
click at [765, 187] on h4 "Layout" at bounding box center [834, 177] width 180 height 25
click at [759, 231] on button "Landscape" at bounding box center [747, 228] width 67 height 23
click at [826, 231] on button "Portrait" at bounding box center [821, 228] width 59 height 23
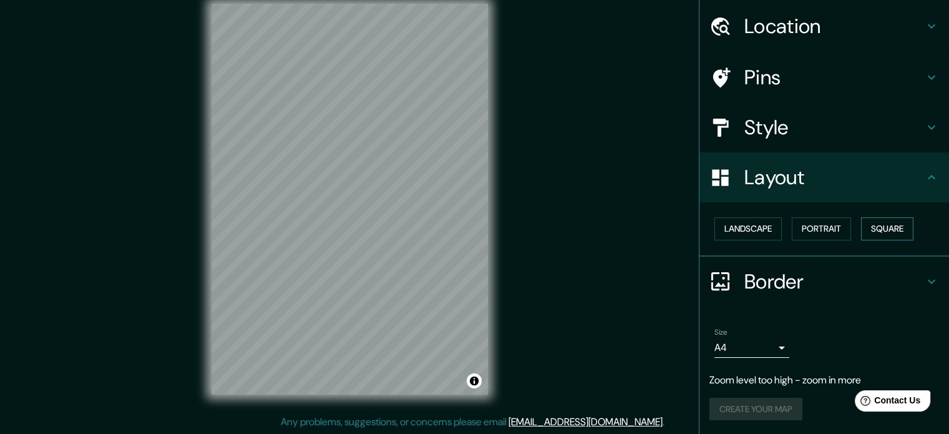
click at [894, 228] on button "Square" at bounding box center [887, 228] width 52 height 23
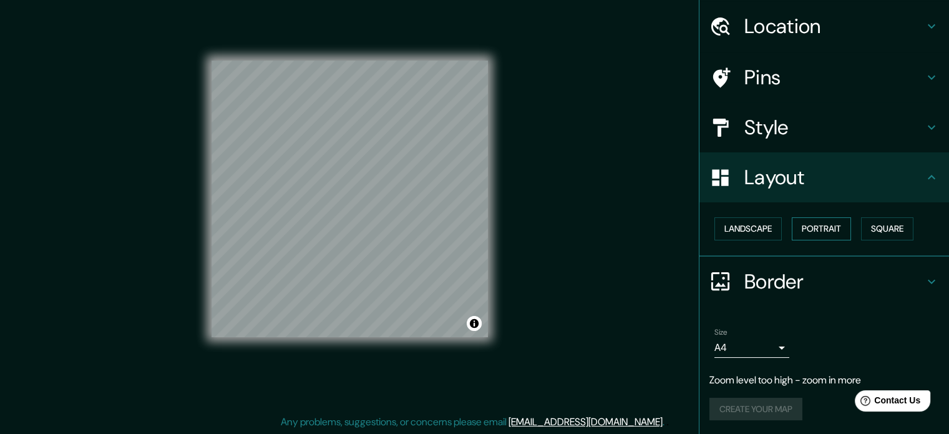
click at [832, 223] on button "Portrait" at bounding box center [821, 228] width 59 height 23
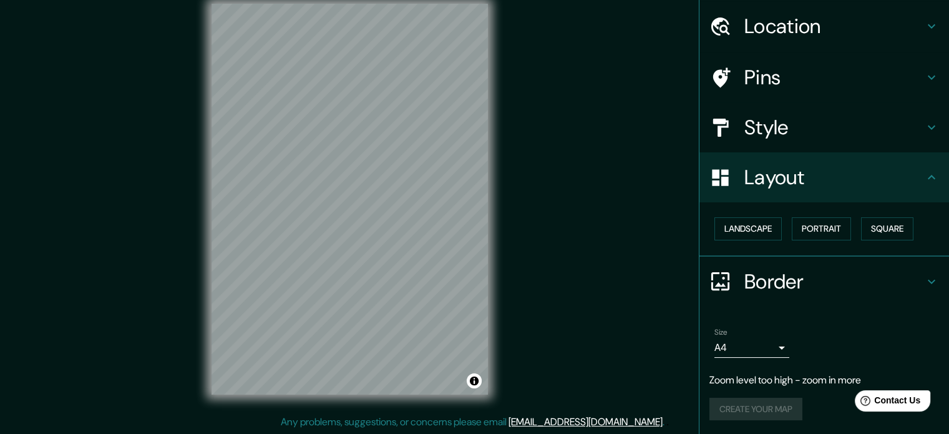
click at [776, 132] on h4 "Style" at bounding box center [834, 127] width 180 height 25
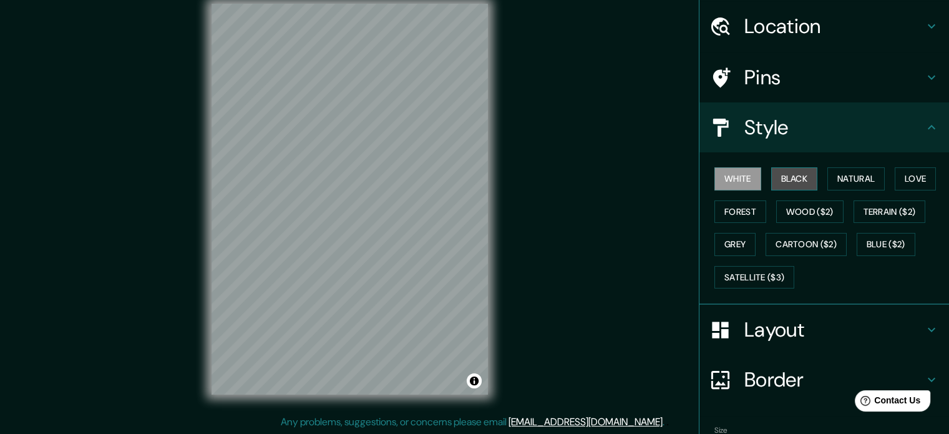
click at [794, 183] on button "Black" at bounding box center [794, 178] width 47 height 23
click at [723, 184] on button "White" at bounding box center [737, 178] width 47 height 23
click at [744, 271] on button "Satellite ($3)" at bounding box center [754, 277] width 80 height 23
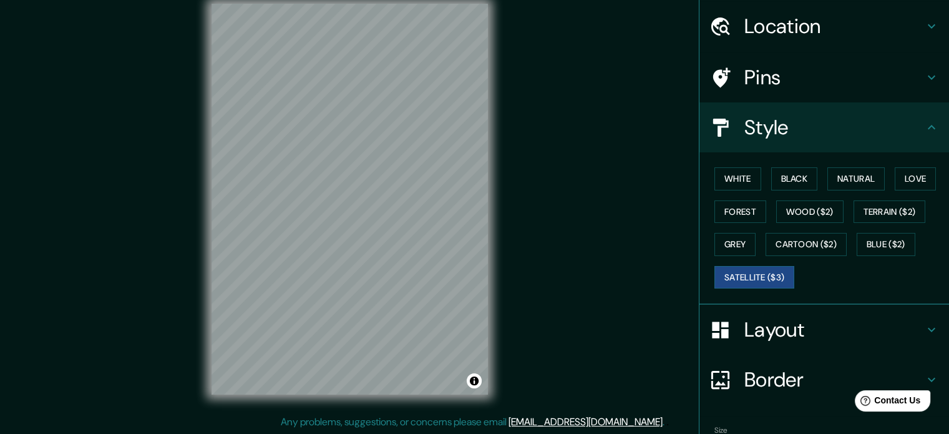
click at [709, 192] on div "White Black Natural Love Forest Wood ($2) Terrain ($2) Grey Cartoon ($2) Blue (…" at bounding box center [829, 227] width 240 height 131
click at [716, 187] on button "White" at bounding box center [737, 178] width 47 height 23
click at [756, 317] on h4 "Layout" at bounding box center [834, 329] width 180 height 25
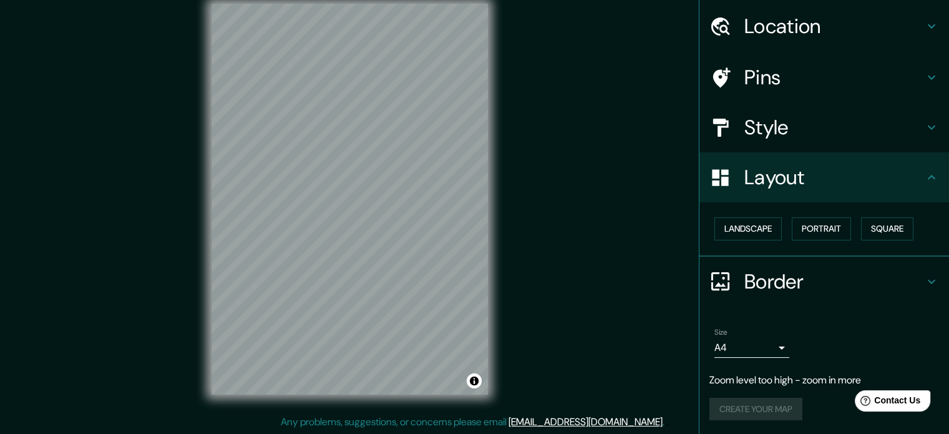
click at [754, 284] on h4 "Border" at bounding box center [834, 281] width 180 height 25
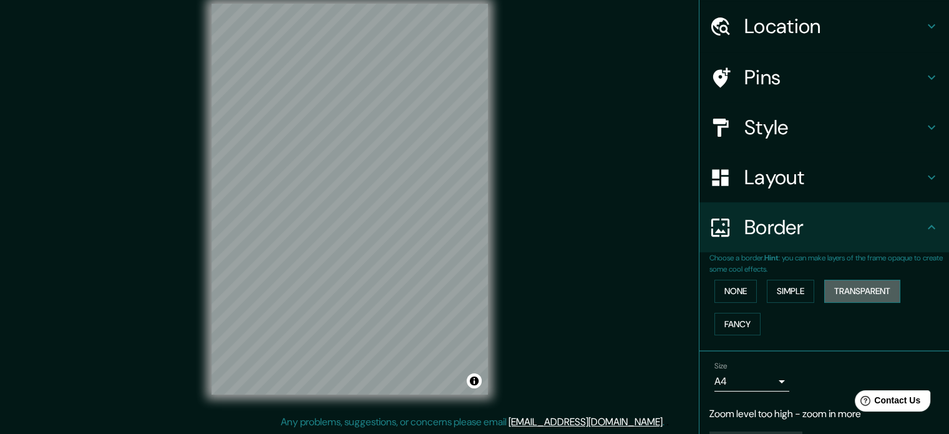
click at [844, 294] on button "Transparent" at bounding box center [862, 291] width 76 height 23
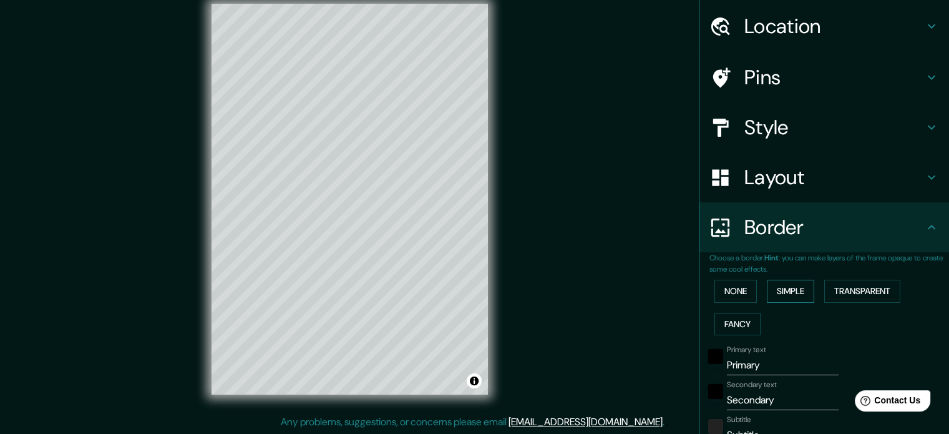
click at [777, 288] on button "Simple" at bounding box center [790, 291] width 47 height 23
click at [729, 321] on button "Fancy" at bounding box center [737, 324] width 46 height 23
click at [784, 301] on button "Simple" at bounding box center [790, 291] width 47 height 23
click at [779, 295] on button "Simple" at bounding box center [790, 291] width 47 height 23
type input "177"
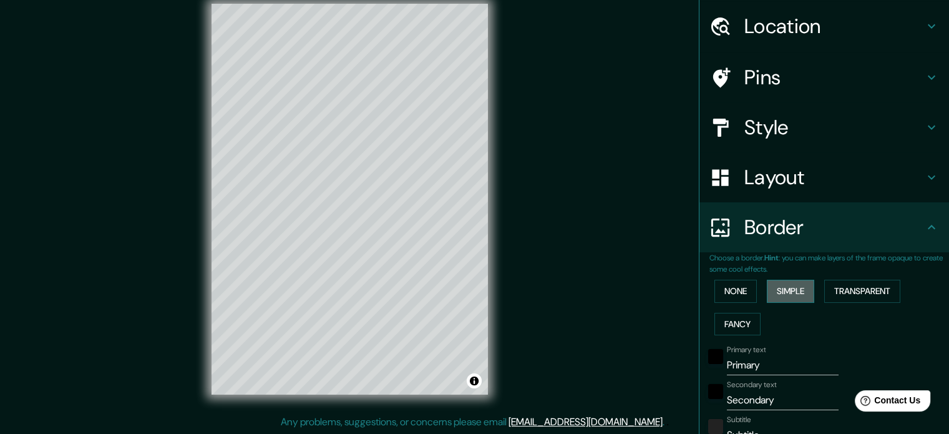
type input "35"
drag, startPoint x: 779, startPoint y: 364, endPoint x: 646, endPoint y: 356, distance: 133.2
click at [709, 351] on div "Primary text Primary" at bounding box center [806, 360] width 205 height 30
type input "h"
type input "177"
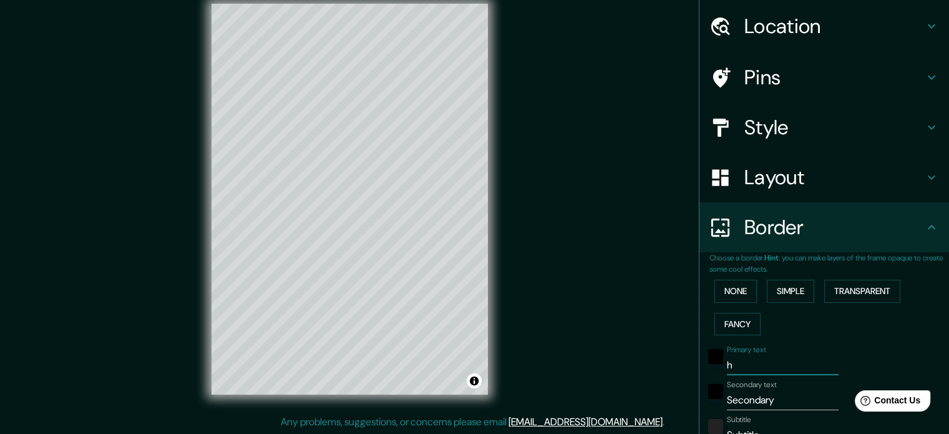
type input "35"
type input "hu"
type input "177"
type input "35"
type input "h"
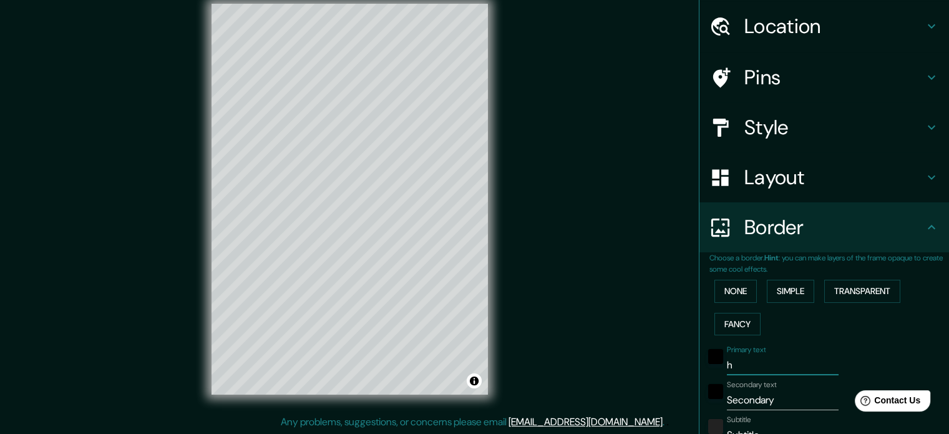
type input "177"
type input "35"
type input "177"
type input "35"
type input "H"
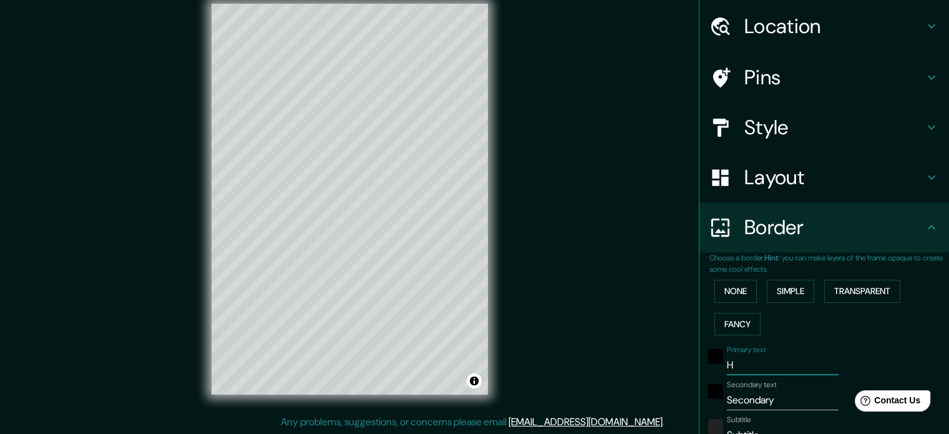
type input "177"
type input "35"
type input "HU"
type input "177"
type input "35"
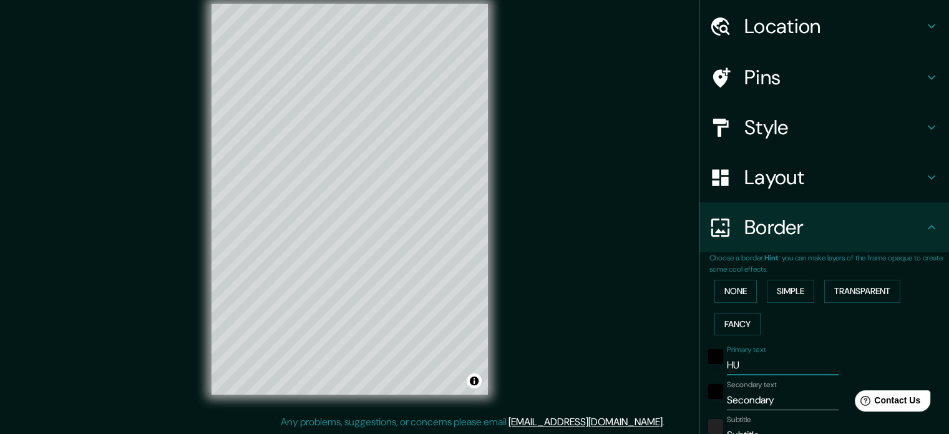
type input "HUR"
type input "177"
type input "35"
type input "HURA"
type input "177"
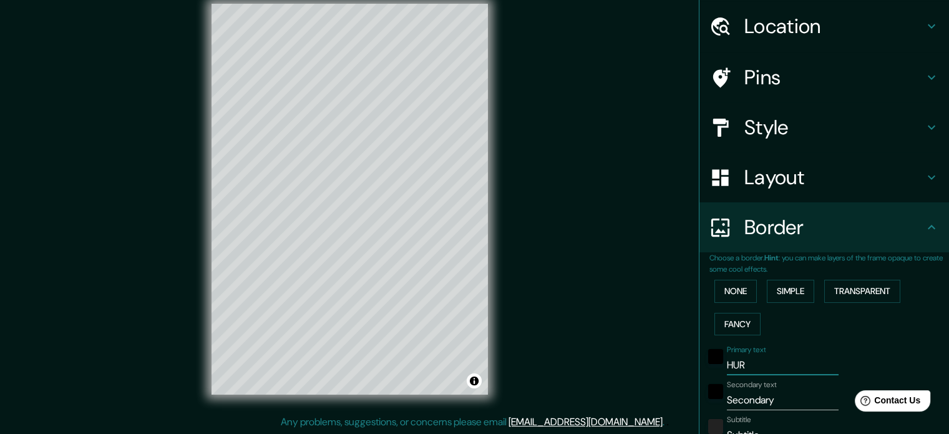
type input "35"
type input "HURAC"
type input "177"
type input "35"
type input "HURACÁ"
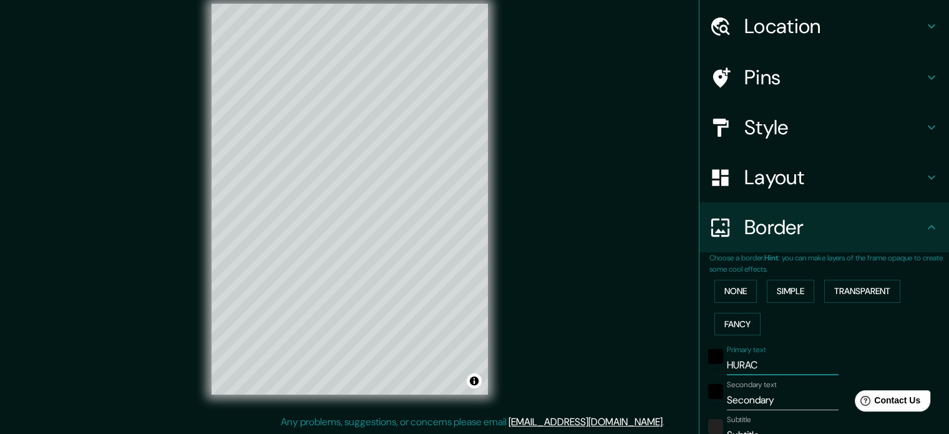
type input "177"
type input "35"
type input "HURACÁN"
type input "177"
type input "35"
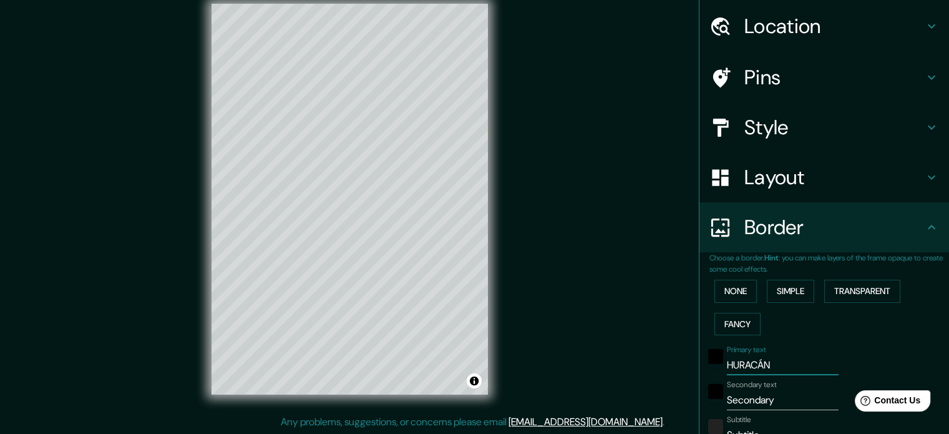
type input "HURACÁN"
drag, startPoint x: 775, startPoint y: 393, endPoint x: 691, endPoint y: 381, distance: 85.1
click at [699, 383] on div "Choose a border. Hint : you can make layers of the frame opaque to create some …" at bounding box center [824, 415] width 250 height 327
type input "B"
type input "177"
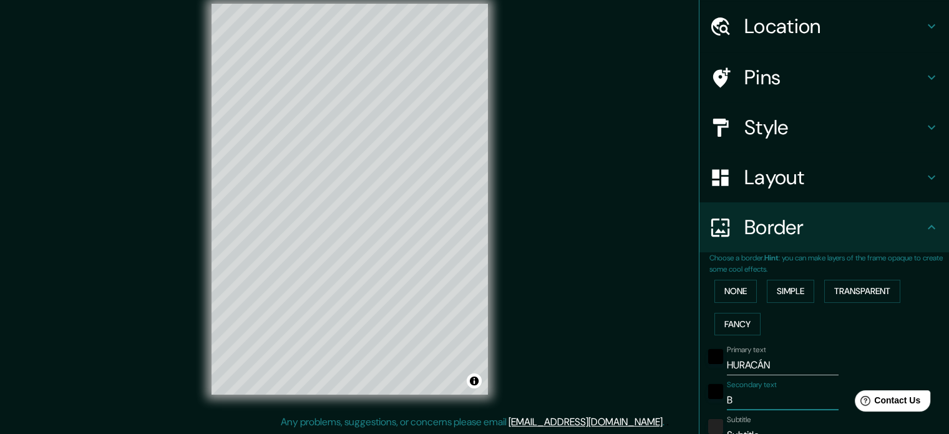
type input "35"
type input "BUEN"
type input "177"
type input "35"
type input "BUENO"
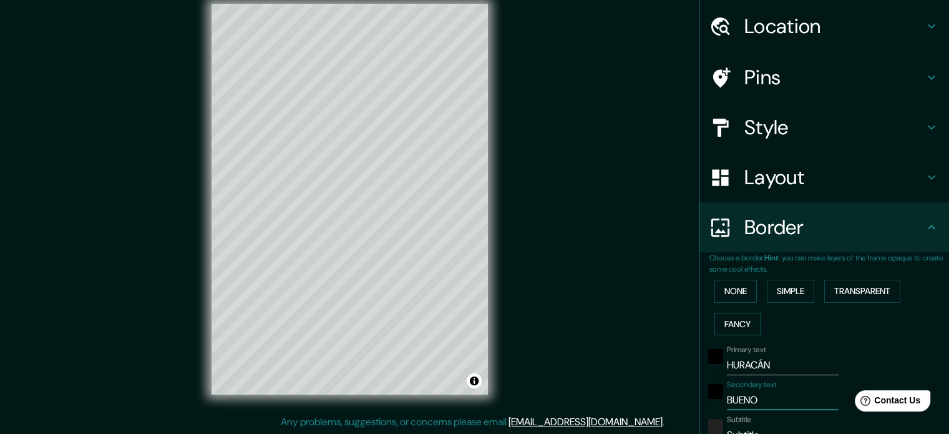
type input "177"
type input "35"
type input "BUEN"
type input "177"
type input "35"
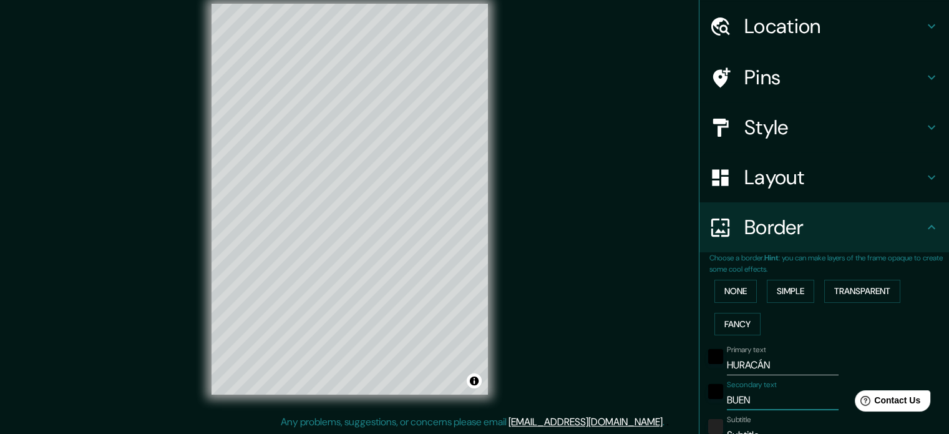
type input "BUE"
type input "177"
type input "35"
type input "BU"
type input "177"
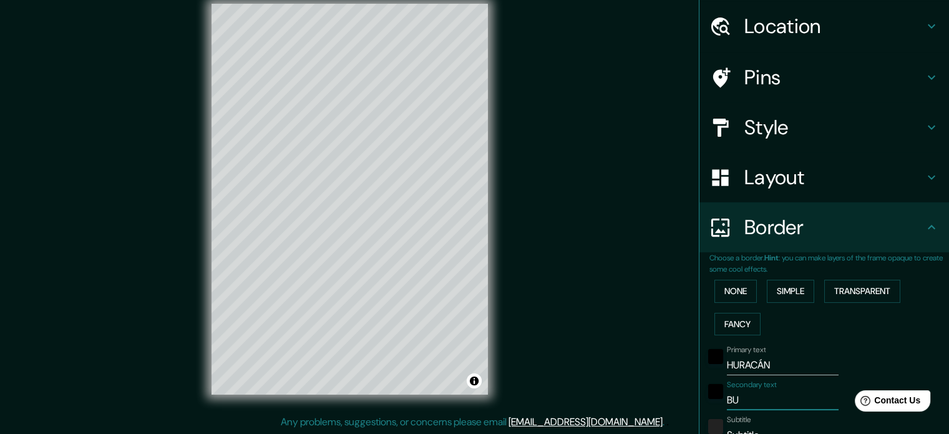
type input "35"
type input "B"
type input "177"
type input "35"
type input "177"
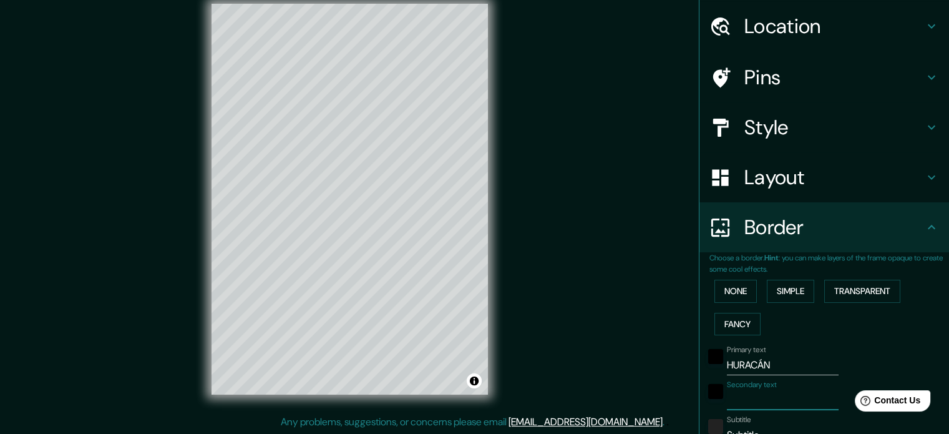
type input "35"
type input "B"
type input "177"
type input "35"
type input "BUE"
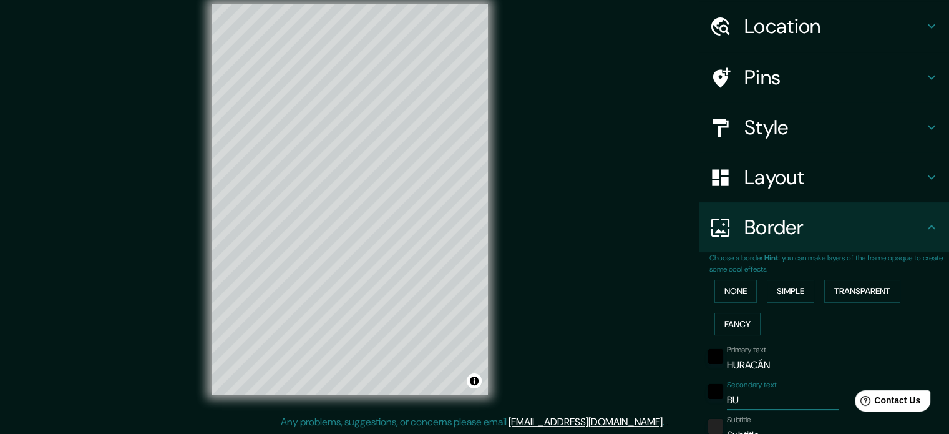
type input "177"
type input "35"
type input "BUEN"
type input "177"
type input "35"
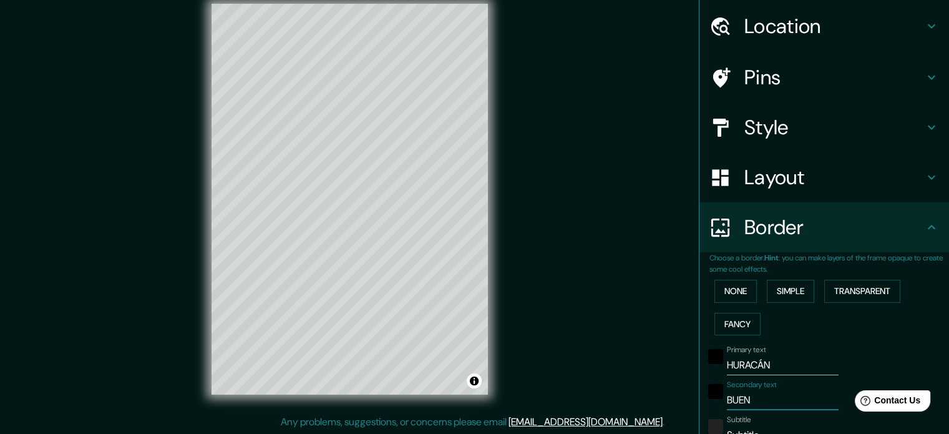
type input "BUENO"
type input "177"
type input "35"
type input "BUENOS"
type input "177"
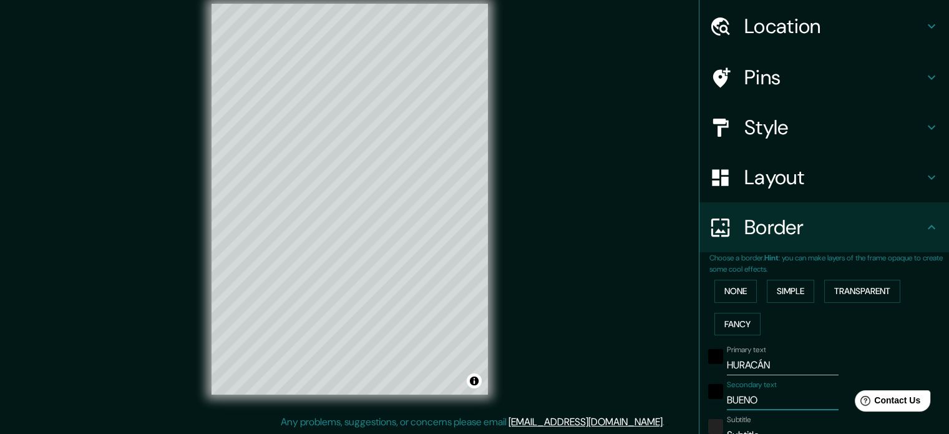
type input "35"
type input "BUENOS"
type input "177"
type input "35"
type input "BUENOS A"
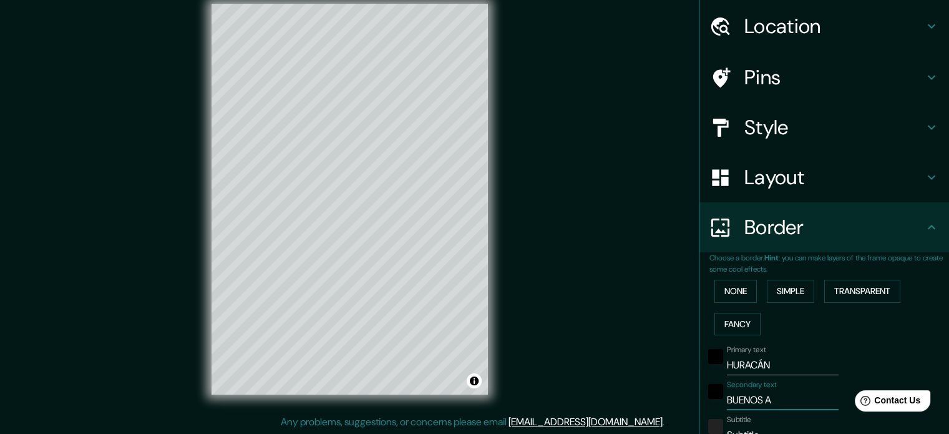
type input "177"
type input "35"
type input "BUENOS AI"
type input "177"
type input "35"
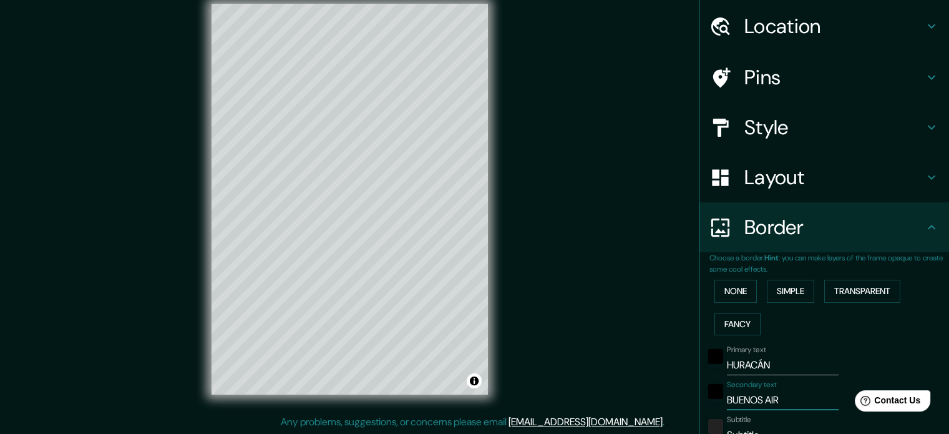
type input "BUENOS AIRE"
type input "177"
type input "35"
type input "[GEOGRAPHIC_DATA]"
type input "177"
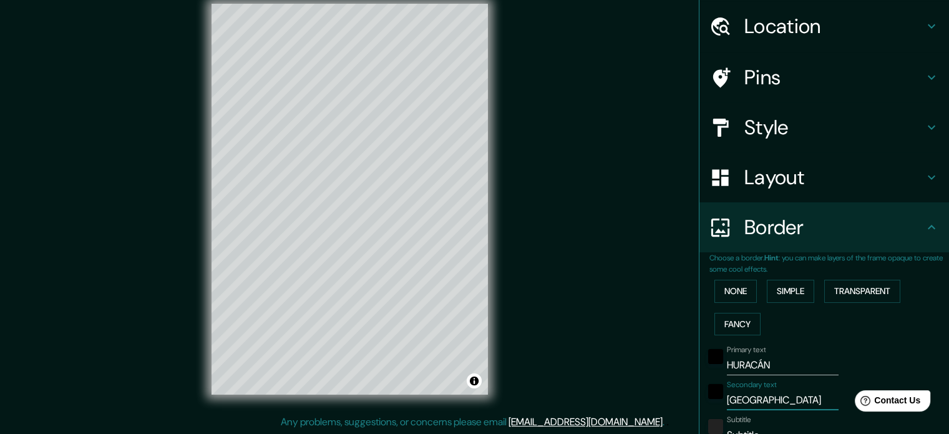
type input "35"
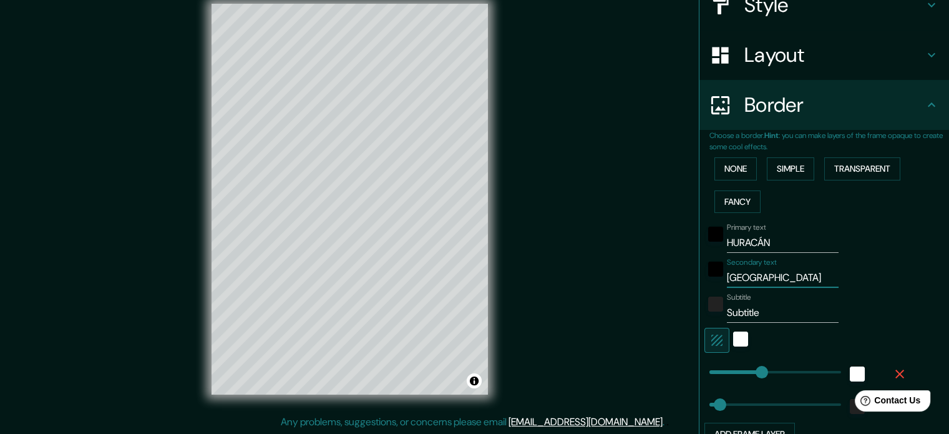
scroll to position [163, 0]
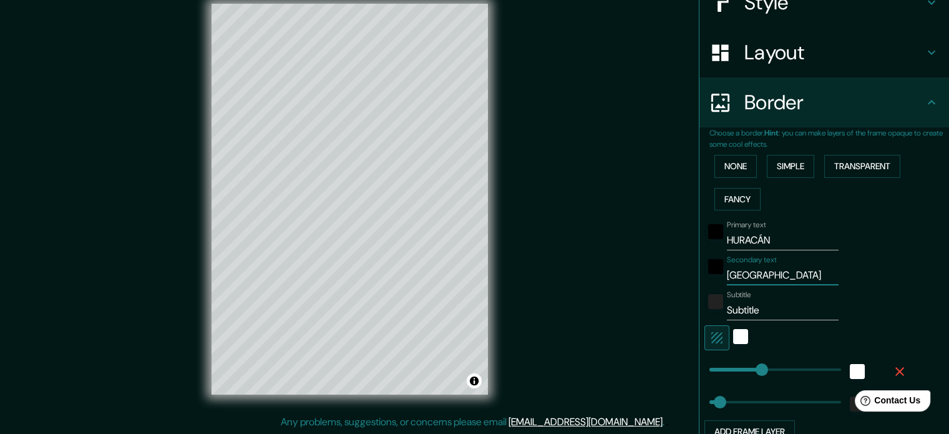
type input "[GEOGRAPHIC_DATA]"
drag, startPoint x: 759, startPoint y: 305, endPoint x: 650, endPoint y: 295, distance: 109.0
click at [650, 295] on div "Mappin Location Pins Style Layout Border Choose a border. Hint : you can make l…" at bounding box center [474, 209] width 949 height 451
type input "PA"
type input "177"
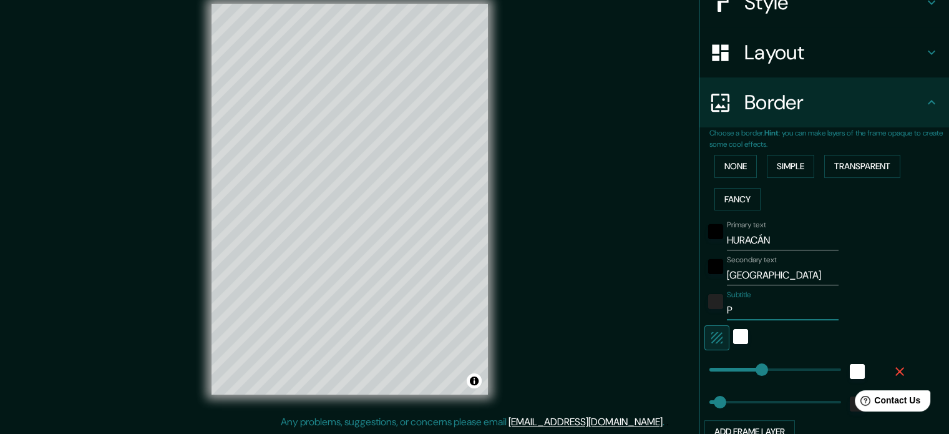
type input "35"
type input "PAR"
type input "177"
type input "35"
type input "PARQU"
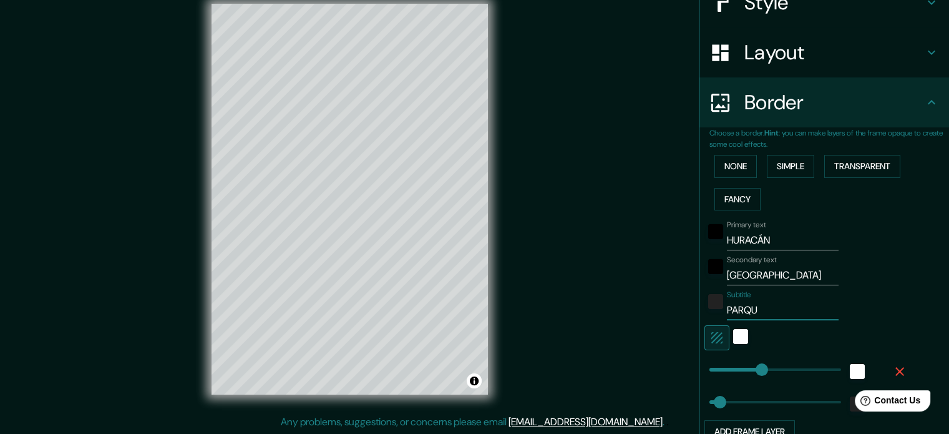
type input "177"
type input "35"
type input "PARQUE"
type input "177"
type input "35"
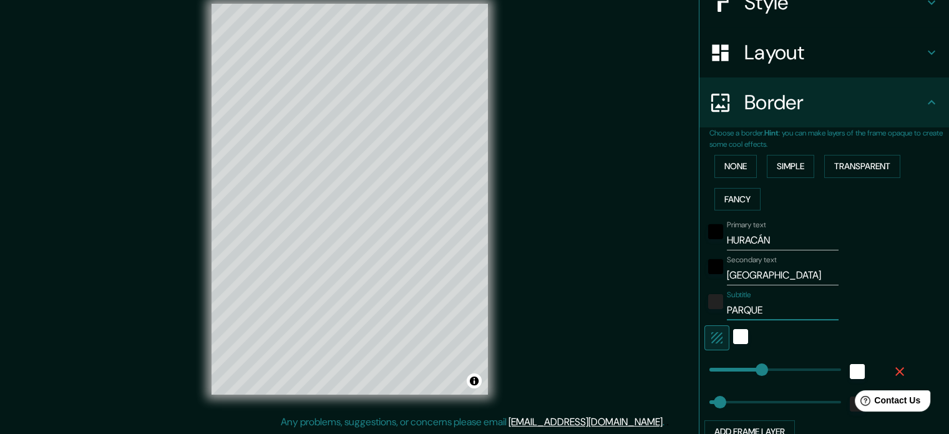
type input "PARQUE"
type input "177"
type input "35"
type input "[GEOGRAPHIC_DATA]"
type input "177"
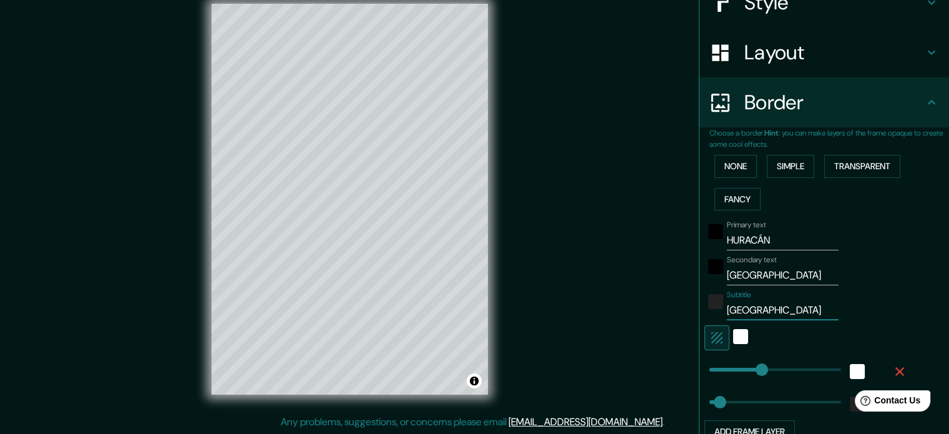
type input "35"
type input "[GEOGRAPHIC_DATA]"
type input "177"
type input "35"
type input "PARQUE [PERSON_NAME]"
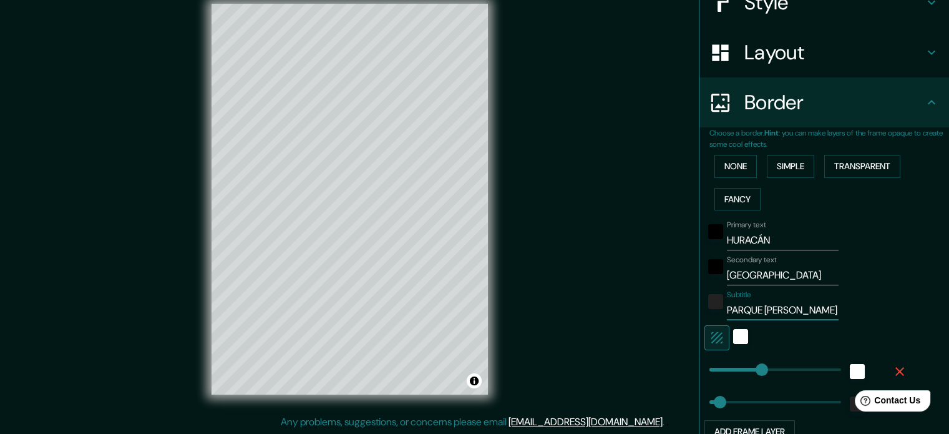
type input "177"
type input "35"
type input "PARQUE PATRICIOS"
type input "177"
type input "35"
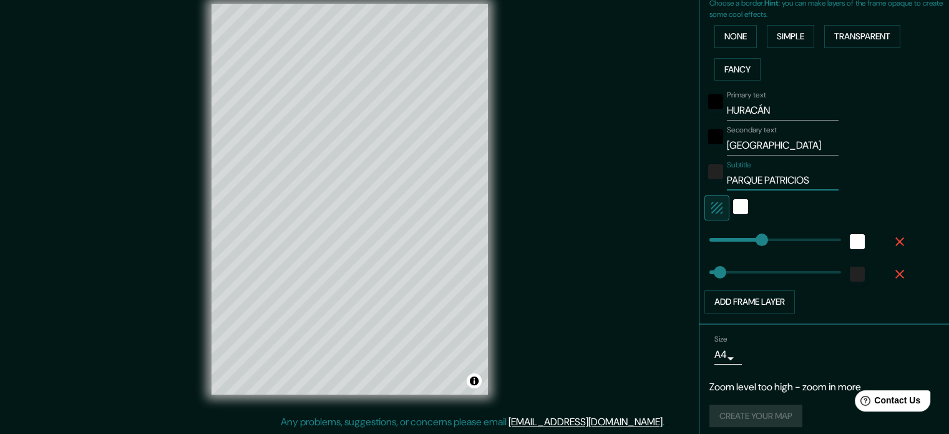
scroll to position [300, 0]
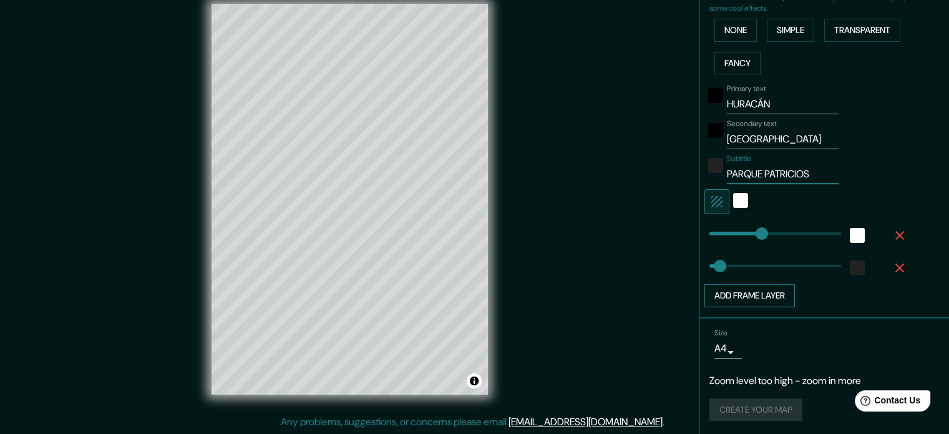
type input "PARQUE PATRICIOS"
click at [770, 286] on button "Add frame layer" at bounding box center [749, 295] width 90 height 23
type input "177"
type input "35"
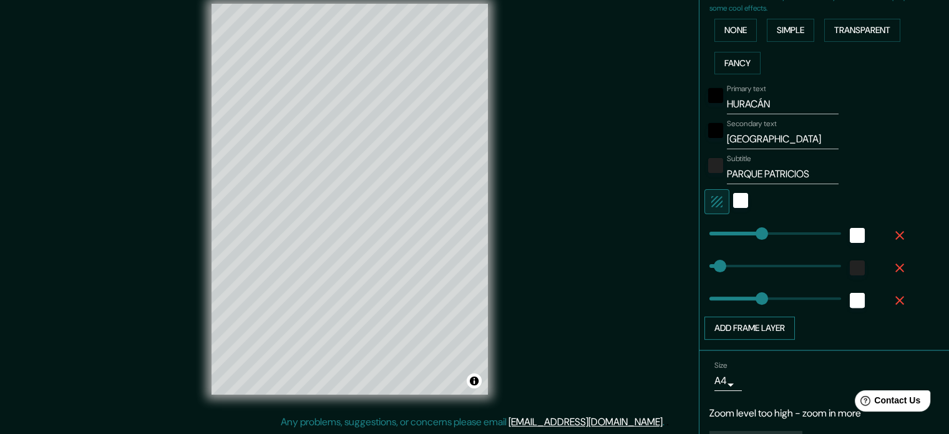
click at [765, 329] on button "Add frame layer" at bounding box center [749, 327] width 90 height 23
type input "177"
type input "35"
type input "177"
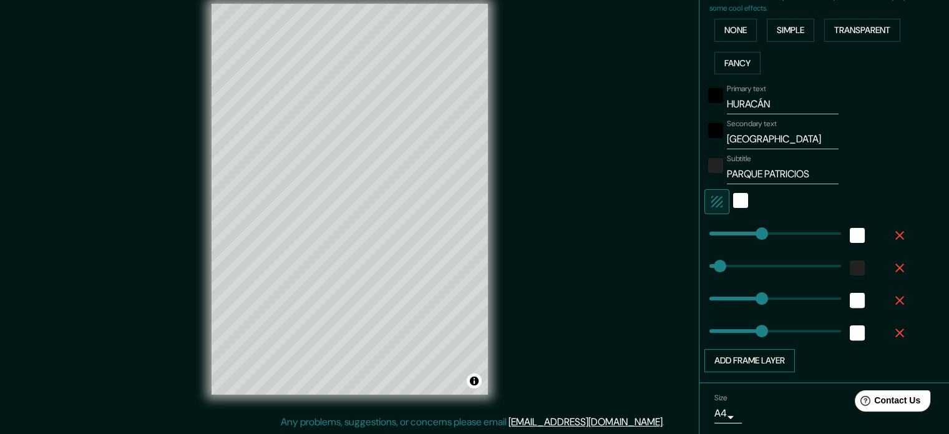
type input "177"
click at [754, 351] on button "Add frame layer" at bounding box center [749, 360] width 90 height 23
type input "177"
type input "35"
type input "177"
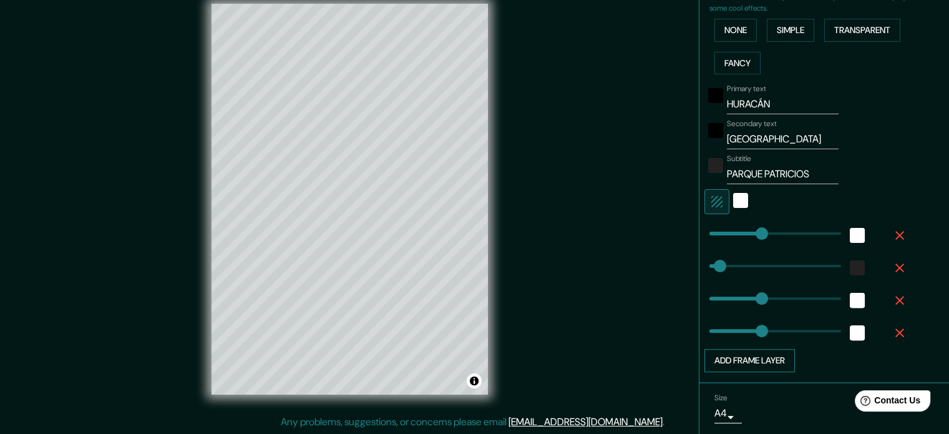
type input "177"
click at [892, 360] on icon "button" at bounding box center [899, 365] width 15 height 15
type input "177"
type input "35"
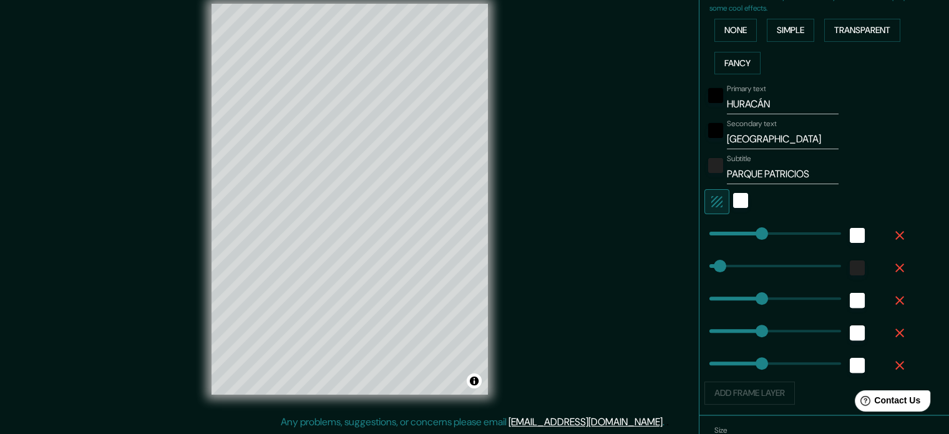
type input "177"
click at [892, 336] on icon "button" at bounding box center [899, 332] width 15 height 15
type input "177"
type input "35"
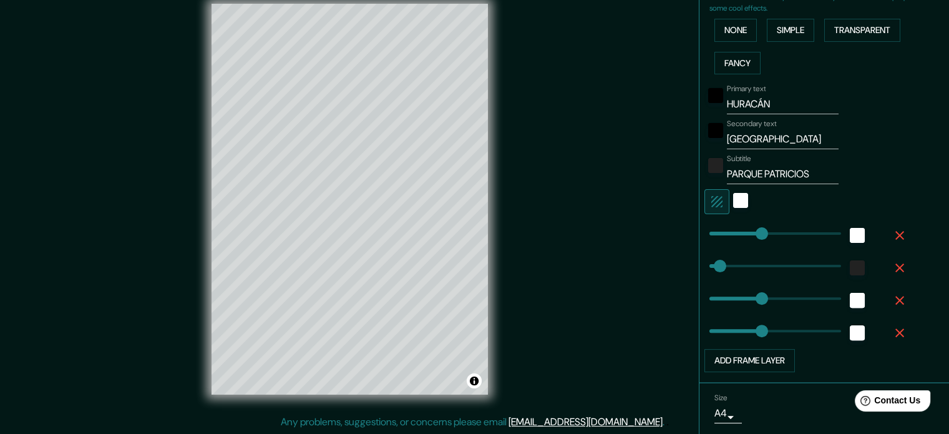
type input "177"
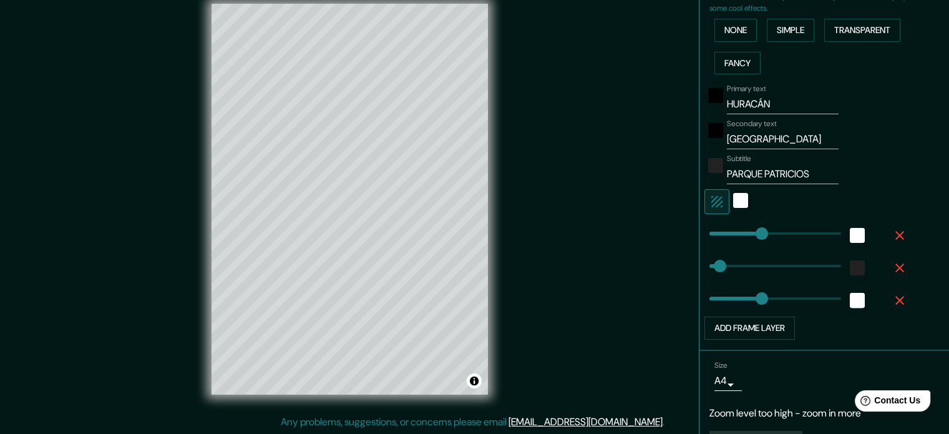
click at [896, 299] on icon "button" at bounding box center [899, 300] width 15 height 15
type input "177"
type input "35"
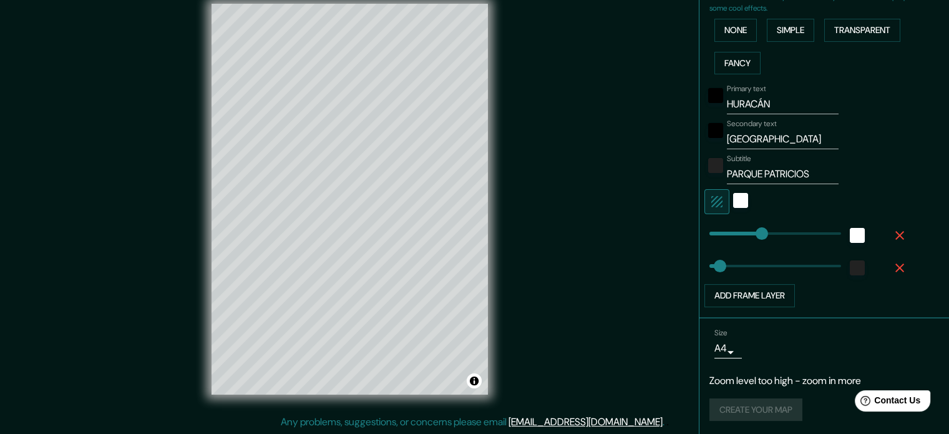
click at [764, 402] on div "Create your map" at bounding box center [824, 409] width 230 height 23
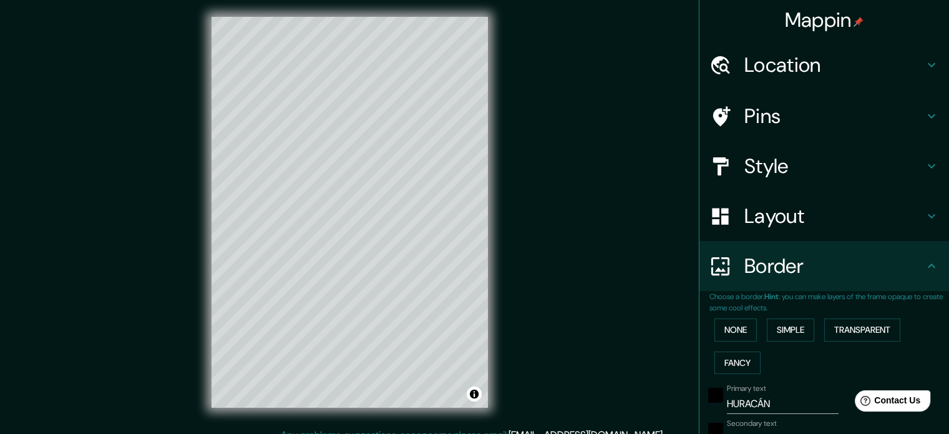
scroll to position [0, 0]
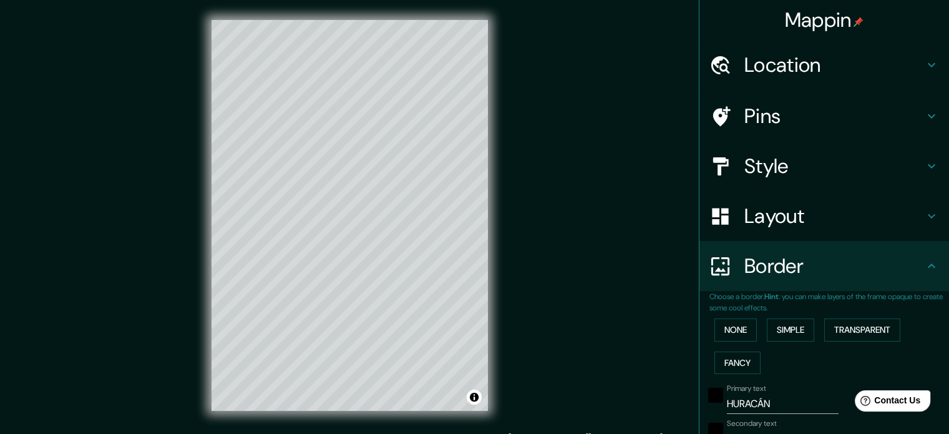
click at [786, 52] on h4 "Location" at bounding box center [834, 64] width 180 height 25
type input "177"
type input "35"
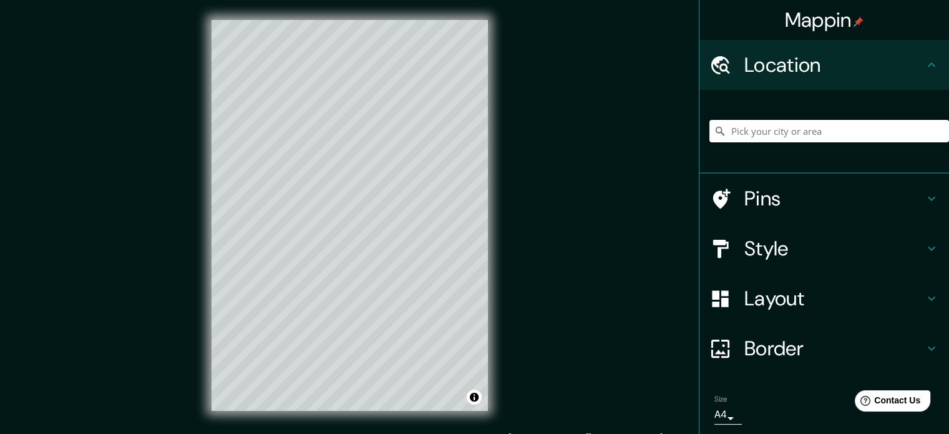
click at [785, 132] on input "Pick your city or area" at bounding box center [829, 131] width 240 height 22
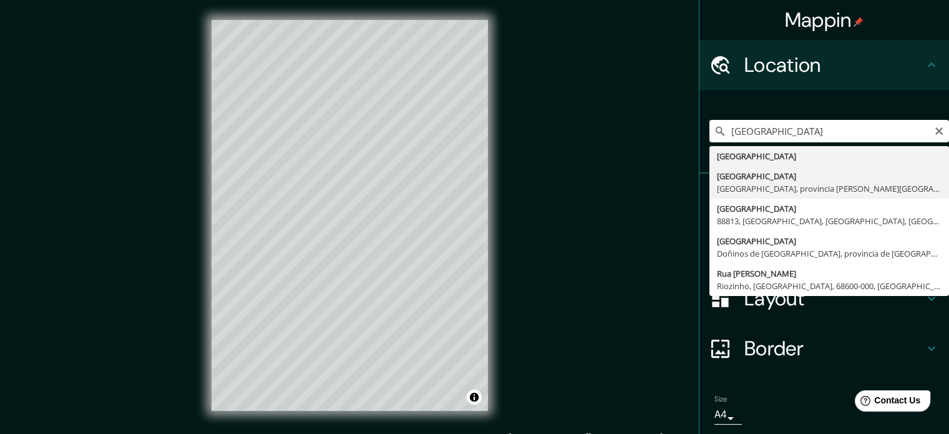
type input "Argentina, Cáceres, provincia de Cáceres, España"
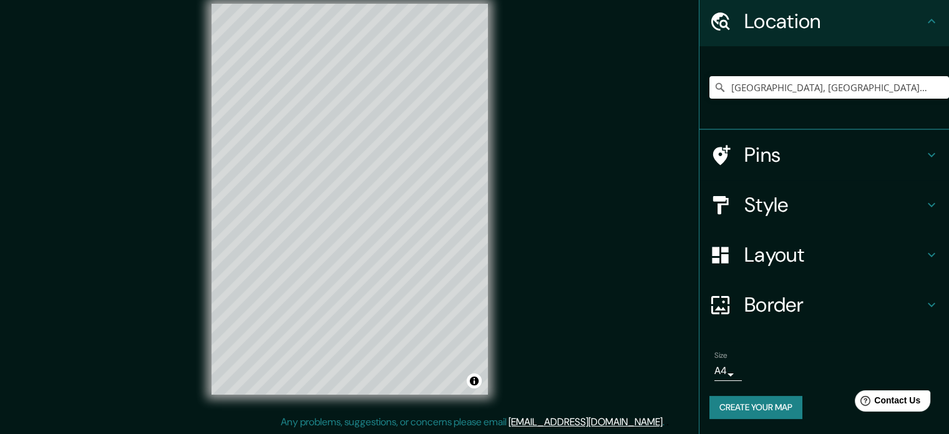
scroll to position [42, 0]
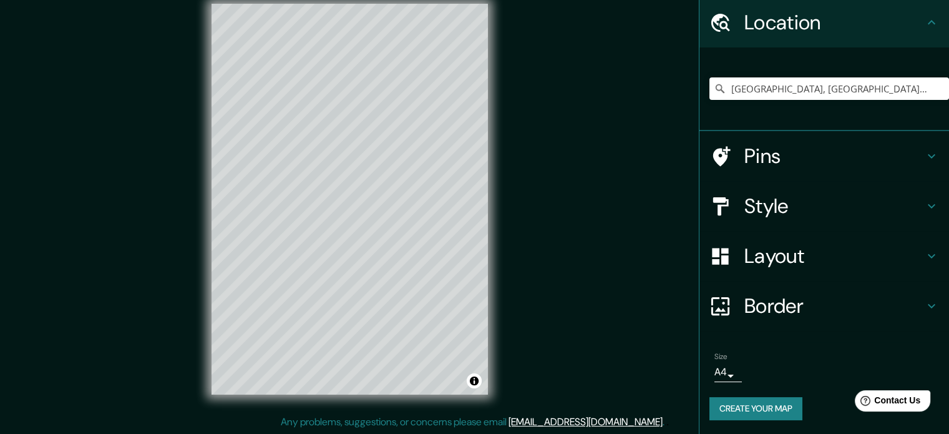
click at [750, 406] on button "Create your map" at bounding box center [755, 408] width 93 height 23
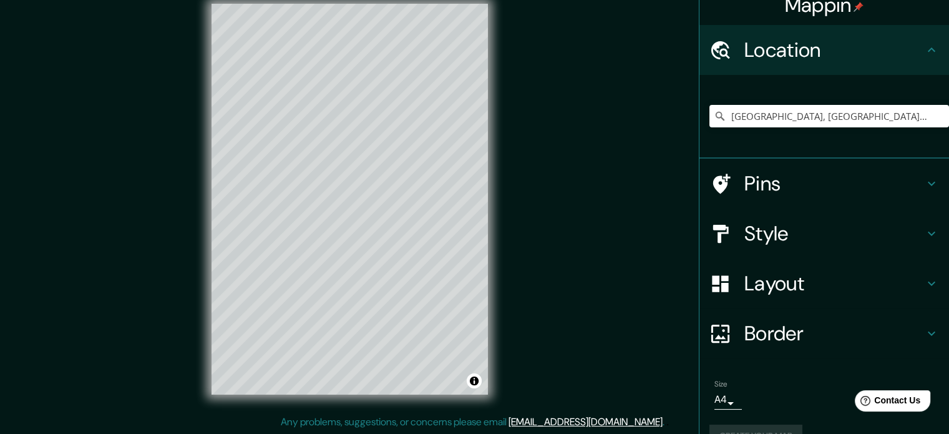
scroll to position [0, 0]
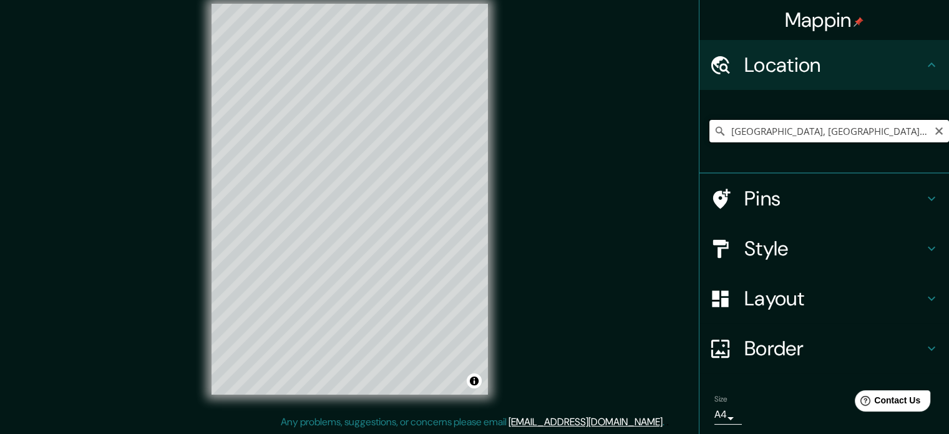
click at [790, 129] on input "Argentina, Cáceres, provincia de Cáceres, España" at bounding box center [829, 131] width 240 height 22
